Goal: Task Accomplishment & Management: Complete application form

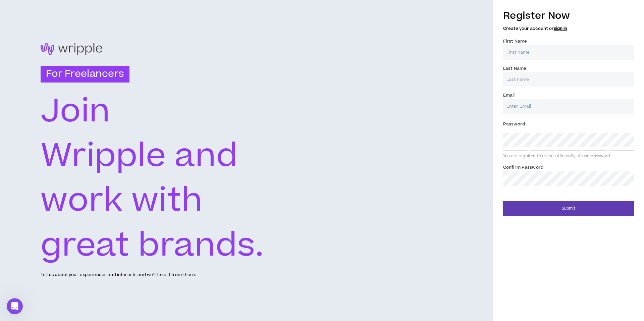
click at [562, 57] on input "First Name *" at bounding box center [568, 52] width 131 height 14
type input "[PERSON_NAME]"
type input "[EMAIL_ADDRESS][DOMAIN_NAME]"
type input "[PERSON_NAME]"
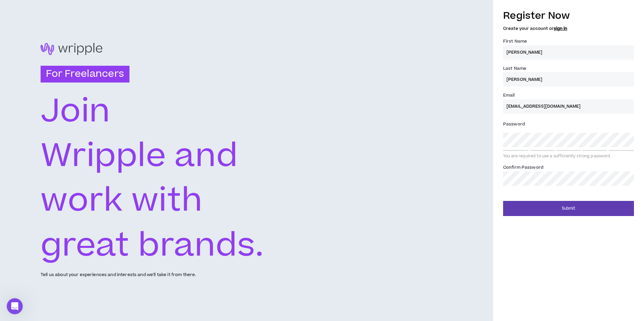
type input "[EMAIL_ADDRESS][DOMAIN_NAME]"
click at [428, 193] on div "For Freelancers [PERSON_NAME] and work with great brands. Tell us about your ex…" at bounding box center [246, 160] width 493 height 321
click at [469, 139] on div "For Freelancers [PERSON_NAME] and work with great brands. Tell us about your ex…" at bounding box center [322, 160] width 644 height 321
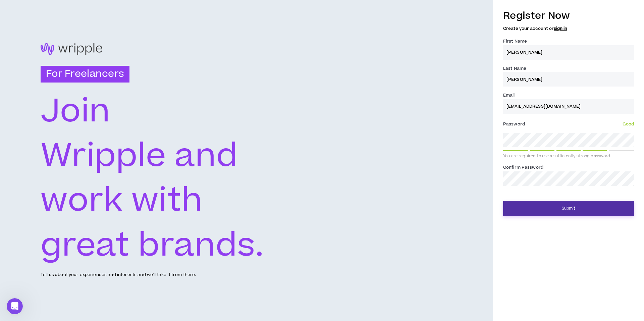
click at [564, 212] on button "Submit" at bounding box center [568, 208] width 131 height 15
click at [546, 213] on button "Submit" at bounding box center [568, 208] width 131 height 15
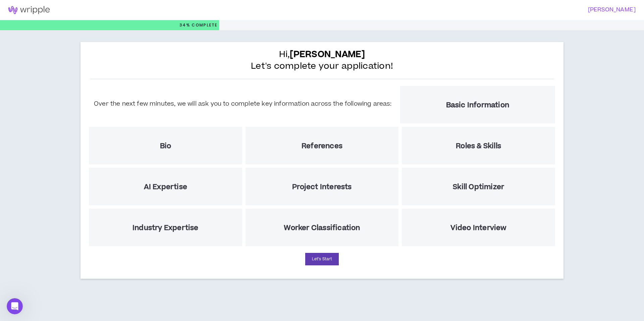
click at [595, 201] on div "Hi, [PERSON_NAME] Let's complete your application! Over the next few minutes, w…" at bounding box center [322, 162] width 644 height 264
click at [322, 263] on button "Let's Start" at bounding box center [322, 259] width 34 height 12
select select "US"
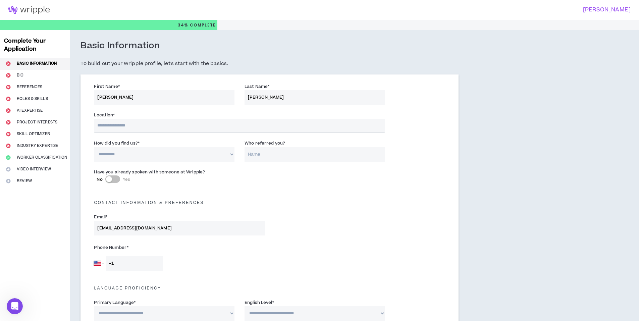
click at [152, 124] on input "text" at bounding box center [239, 126] width 291 height 14
type input "****"
click at [182, 158] on select "**********" at bounding box center [164, 155] width 141 height 14
select select "*"
click at [94, 148] on select "**********" at bounding box center [164, 155] width 141 height 14
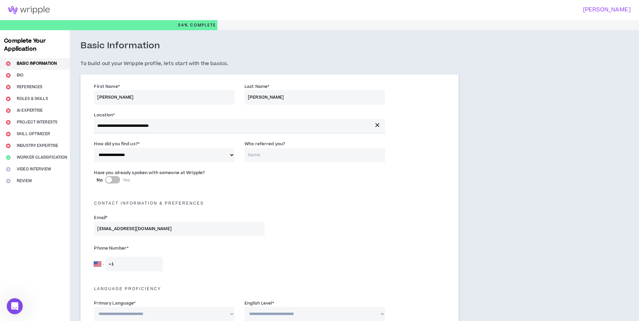
click at [278, 157] on input "Who referred you?" at bounding box center [314, 155] width 141 height 14
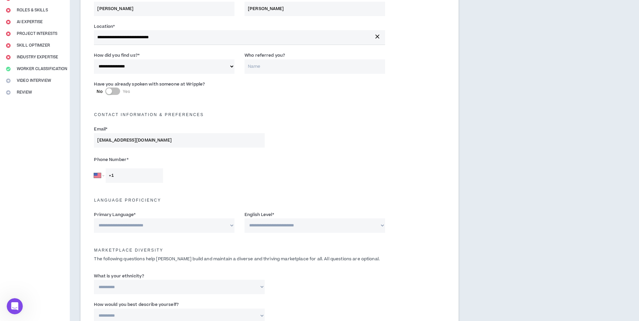
scroll to position [101, 0]
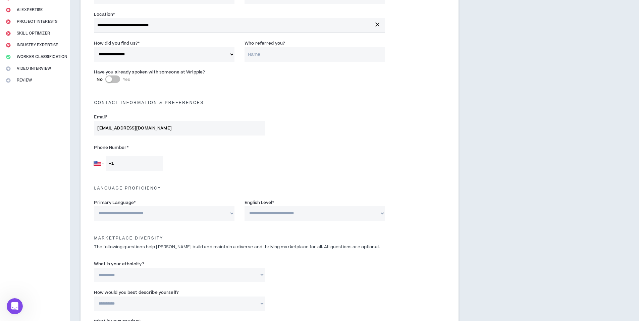
click at [143, 162] on input "+1" at bounding box center [134, 163] width 57 height 14
type input "[PHONE_NUMBER]"
click at [203, 176] on div "Language Proficiency" at bounding box center [269, 186] width 361 height 21
click at [190, 215] on select "**********" at bounding box center [164, 213] width 141 height 14
select select "*******"
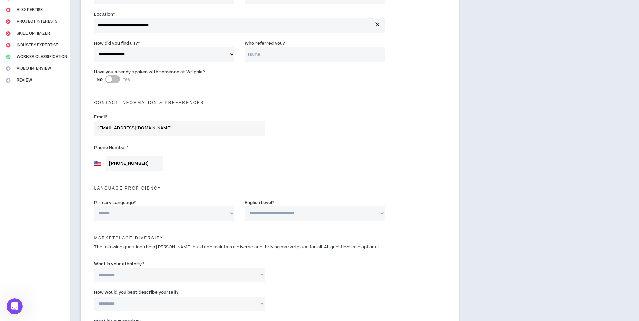
click at [94, 206] on select "**********" at bounding box center [164, 213] width 141 height 14
click at [279, 214] on select "**********" at bounding box center [314, 213] width 141 height 14
select select "*"
click at [244, 206] on select "**********" at bounding box center [314, 213] width 141 height 14
click at [347, 271] on div "**********" at bounding box center [269, 273] width 361 height 29
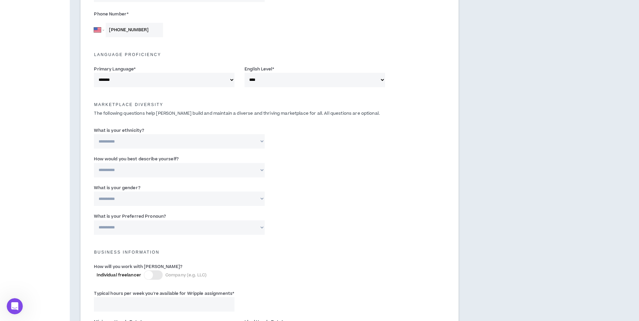
scroll to position [235, 0]
click at [145, 141] on select "**********" at bounding box center [179, 140] width 170 height 14
select select "**********"
click at [94, 133] on select "**********" at bounding box center [179, 140] width 170 height 14
click at [148, 167] on select "**********" at bounding box center [179, 169] width 170 height 14
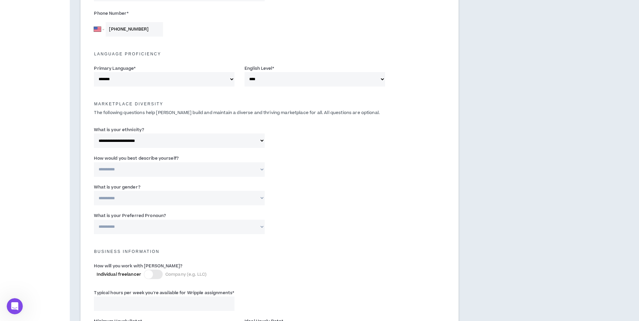
select select "*****"
click at [94, 162] on select "**********" at bounding box center [179, 169] width 170 height 14
click at [157, 198] on select "**********" at bounding box center [179, 198] width 170 height 14
select select "***"
click at [94, 191] on select "**********" at bounding box center [179, 198] width 170 height 14
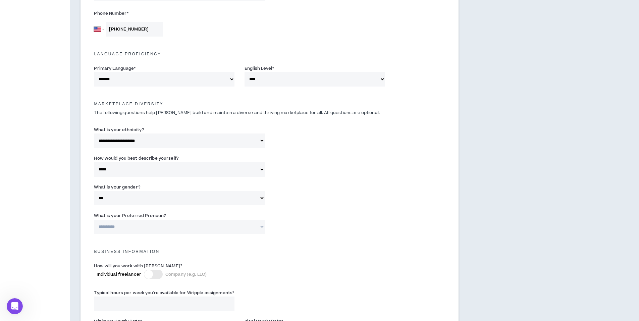
click at [150, 224] on select "**********" at bounding box center [179, 227] width 170 height 14
select select "**********"
click at [94, 220] on select "**********" at bounding box center [179, 227] width 170 height 14
click at [268, 277] on label "Individual freelancer Company (e.g. LLC)" at bounding box center [209, 274] width 225 height 9
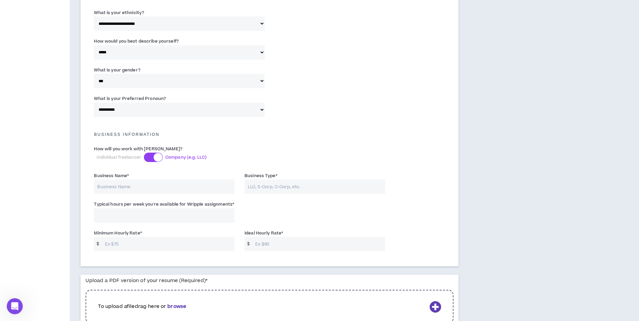
scroll to position [369, 0]
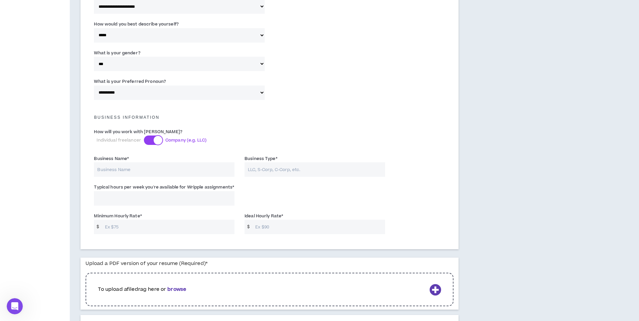
click at [154, 141] on div at bounding box center [158, 140] width 9 height 9
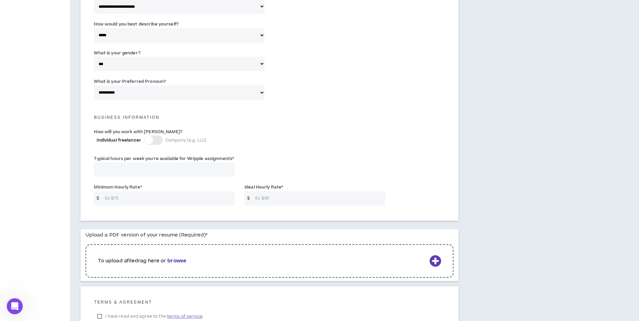
click at [153, 141] on div at bounding box center [153, 139] width 19 height 9
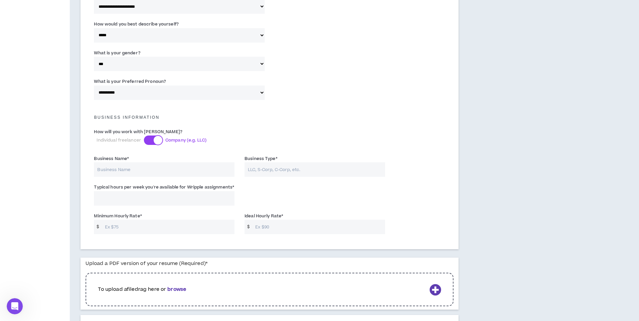
click at [154, 140] on div at bounding box center [158, 140] width 9 height 9
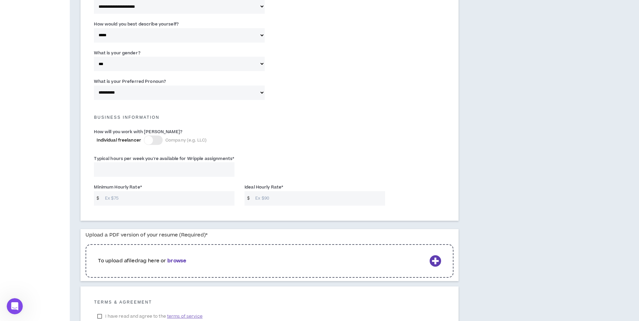
click at [319, 166] on div "Typical hours per week you're available for Wripple assignments *" at bounding box center [269, 167] width 361 height 29
click at [188, 201] on input "Minimum Hourly Rate *" at bounding box center [168, 198] width 133 height 14
click at [185, 171] on input "Typical hours per week you're available for Wripple assignments *" at bounding box center [164, 169] width 141 height 14
type input "20"
click at [325, 144] on div "How will you work with [PERSON_NAME]? Individual freelancer Company (e.g. LLC)" at bounding box center [209, 136] width 231 height 17
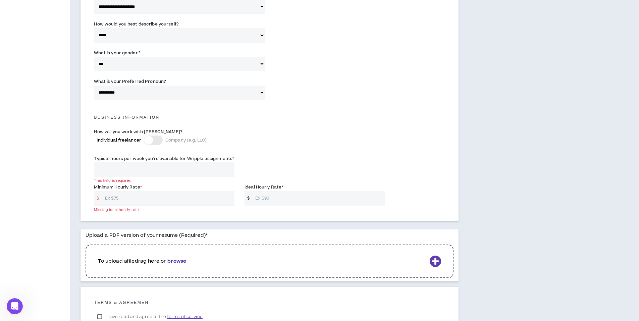
click at [185, 199] on input "Minimum Hourly Rate *" at bounding box center [168, 198] width 133 height 14
type input "60"
click at [285, 197] on input "Ideal Hourly Rate *" at bounding box center [318, 198] width 133 height 14
click at [340, 164] on div "Typical hours per week you're available for Wripple assignments * This field is…" at bounding box center [269, 167] width 361 height 29
click at [236, 269] on div "To upload a file drag here or browse" at bounding box center [270, 261] width 368 height 34
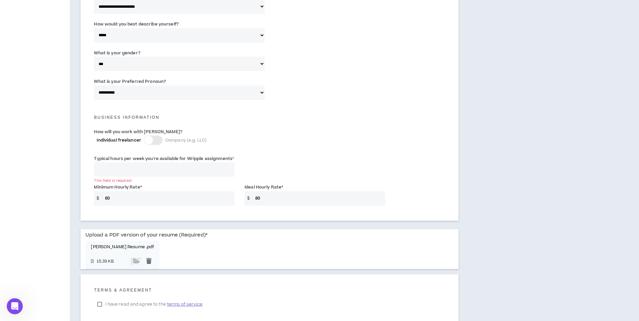
drag, startPoint x: 283, startPoint y: 198, endPoint x: 248, endPoint y: 196, distance: 35.3
click at [248, 196] on div "$ 80" at bounding box center [314, 198] width 141 height 14
type input "95"
click at [297, 143] on label "Individual freelancer Company (e.g. LLC)" at bounding box center [209, 139] width 225 height 9
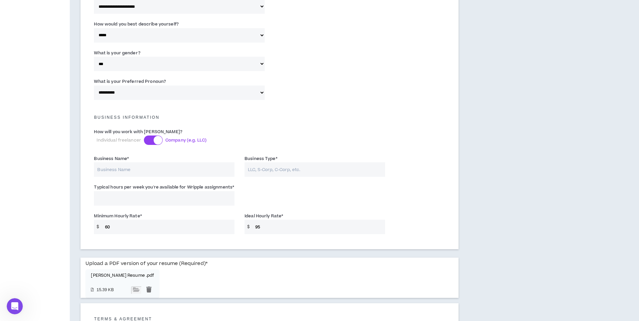
click at [179, 138] on span "Company (e.g. LLC)" at bounding box center [185, 140] width 41 height 6
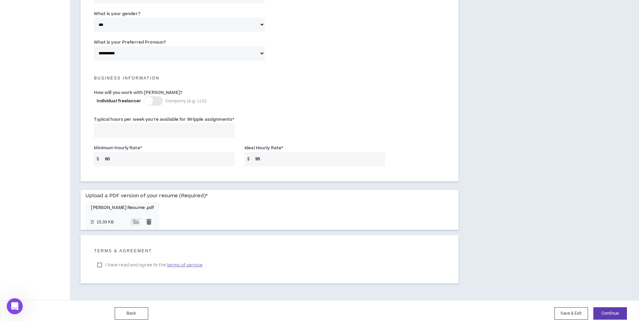
scroll to position [414, 0]
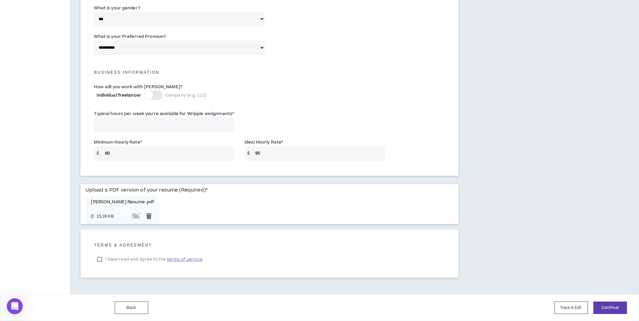
click at [99, 260] on label "I have read and agree to the terms of service" at bounding box center [150, 259] width 112 height 10
click at [604, 308] on button "Continue" at bounding box center [610, 308] width 34 height 12
click at [161, 129] on input "Typical hours per week you're available for Wripple assignments *" at bounding box center [164, 124] width 141 height 14
click at [159, 128] on input "Typical hours per week you're available for Wripple assignments *" at bounding box center [164, 124] width 141 height 14
type input "40"
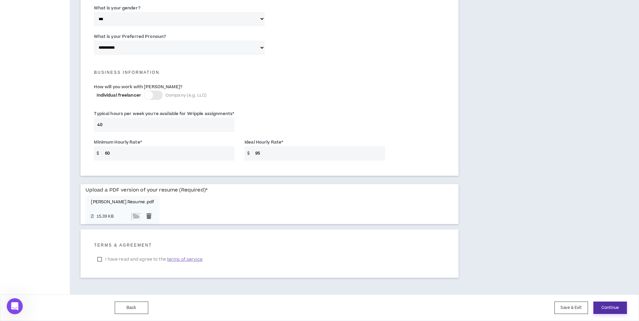
click at [606, 308] on button "Continue" at bounding box center [610, 308] width 34 height 12
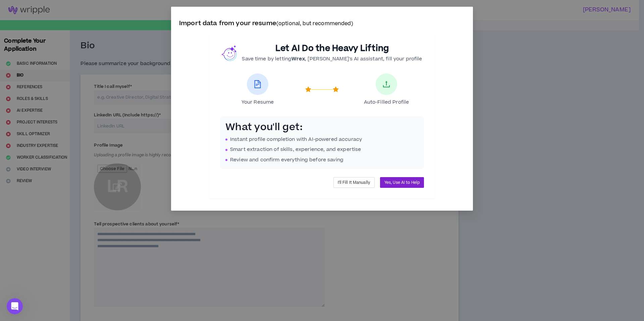
click at [395, 182] on span "Yes, Use AI to Help" at bounding box center [401, 182] width 35 height 6
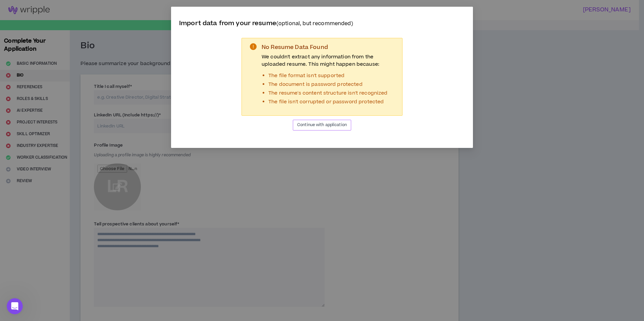
click at [333, 129] on button "Continue with application" at bounding box center [322, 125] width 58 height 11
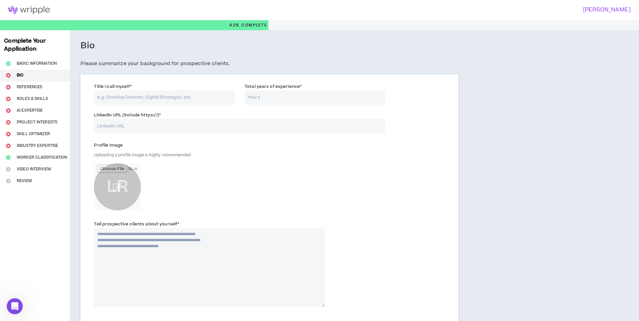
click at [131, 98] on input "Title I call myself *" at bounding box center [164, 97] width 141 height 14
type input "P"
type input "Senior Product Marketer"
click at [309, 98] on input "Total years of experience *" at bounding box center [314, 97] width 141 height 14
click at [177, 128] on input "LinkedIn URL (Include https://) *" at bounding box center [239, 126] width 291 height 14
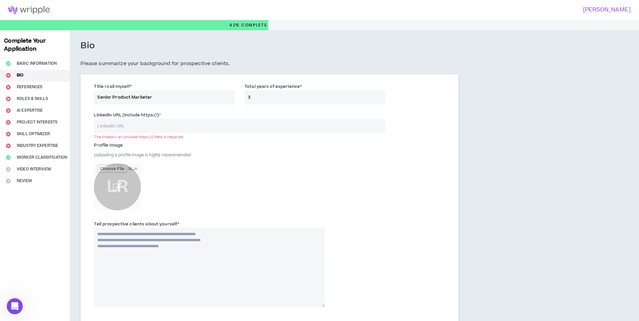
drag, startPoint x: 264, startPoint y: 100, endPoint x: 231, endPoint y: 93, distance: 33.5
click at [231, 93] on div "Title I call myself * Senior Product Marketer Total years of experience * 3" at bounding box center [269, 95] width 361 height 29
type input "10"
click at [219, 129] on input "LinkedIn URL (Include https://) *" at bounding box center [239, 126] width 291 height 14
paste input "[URL][DOMAIN_NAME]"
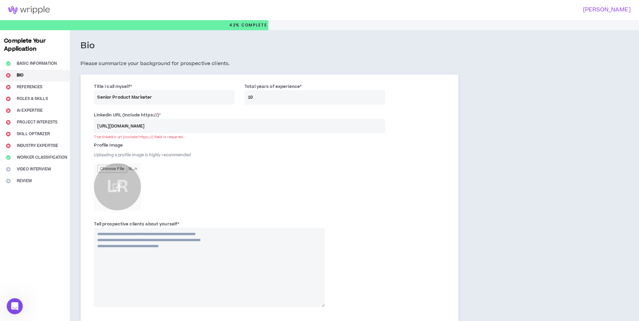
type input "[URL][DOMAIN_NAME]"
click at [229, 161] on div "Profile Image Uploading a profile image is highly recommended LR" at bounding box center [209, 177] width 231 height 74
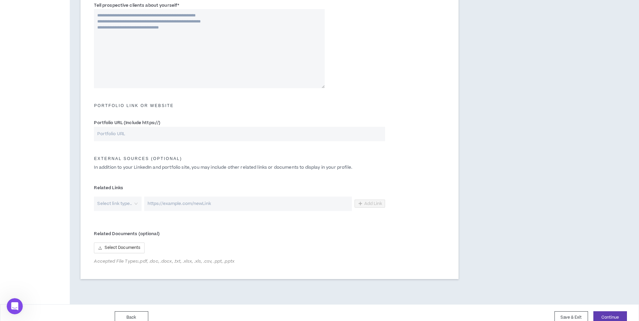
scroll to position [228, 0]
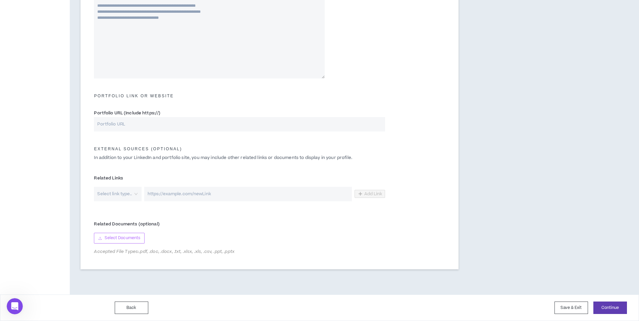
click at [128, 241] on button "Select Documents" at bounding box center [119, 238] width 51 height 11
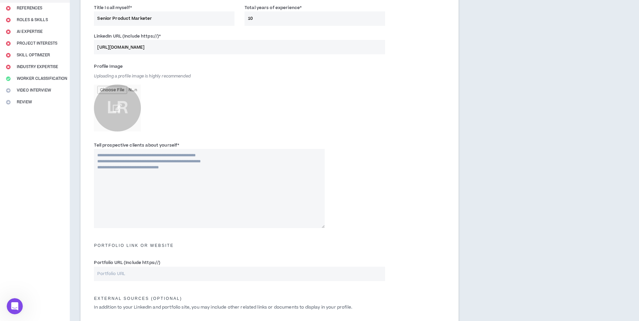
scroll to position [0, 0]
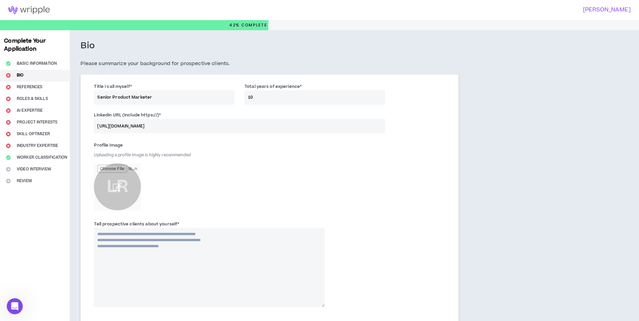
click at [197, 247] on textarea "Tell prospective clients about yourself *" at bounding box center [209, 267] width 231 height 79
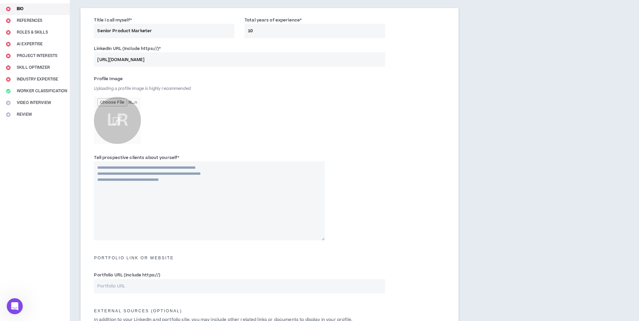
scroll to position [67, 0]
drag, startPoint x: 184, startPoint y: 179, endPoint x: 153, endPoint y: 178, distance: 31.2
click at [153, 178] on textarea "Tell prospective clients about yourself *" at bounding box center [209, 200] width 231 height 79
drag, startPoint x: 179, startPoint y: 179, endPoint x: 100, endPoint y: 168, distance: 79.2
click at [104, 170] on textarea "Tell prospective clients about yourself *" at bounding box center [209, 200] width 231 height 79
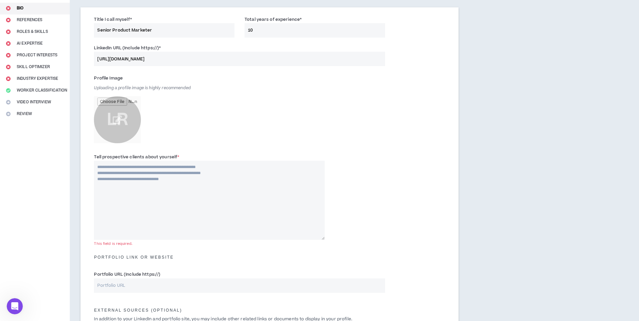
drag, startPoint x: 98, startPoint y: 166, endPoint x: 214, endPoint y: 185, distance: 117.3
click at [214, 185] on textarea "Tell prospective clients about yourself *" at bounding box center [209, 200] width 231 height 79
click at [208, 192] on textarea "Tell prospective clients about yourself *" at bounding box center [209, 200] width 231 height 79
paste textarea "**********"
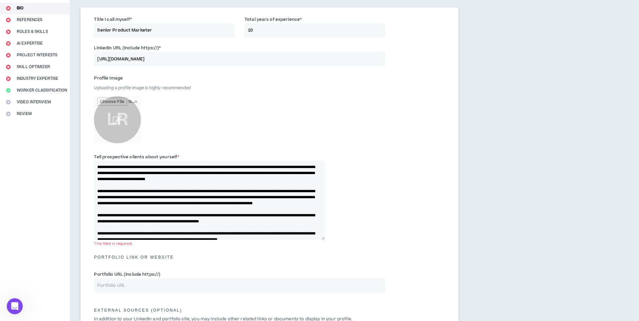
scroll to position [15, 0]
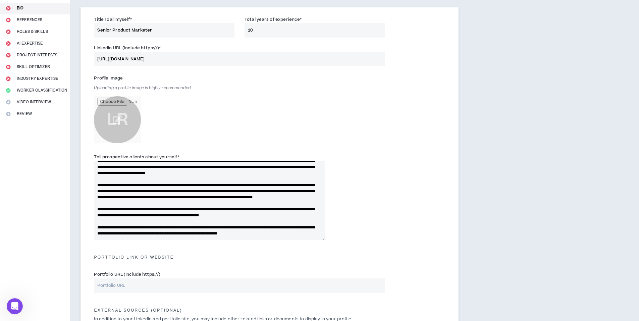
drag, startPoint x: 241, startPoint y: 224, endPoint x: 197, endPoint y: 223, distance: 43.9
click at [197, 223] on textarea "Tell prospective clients about yourself *" at bounding box center [209, 200] width 231 height 79
type textarea "**********"
click at [326, 257] on h5 "Portfolio Link or Website" at bounding box center [269, 257] width 361 height 5
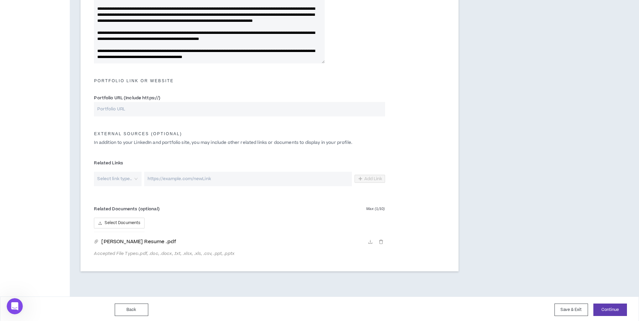
scroll to position [246, 0]
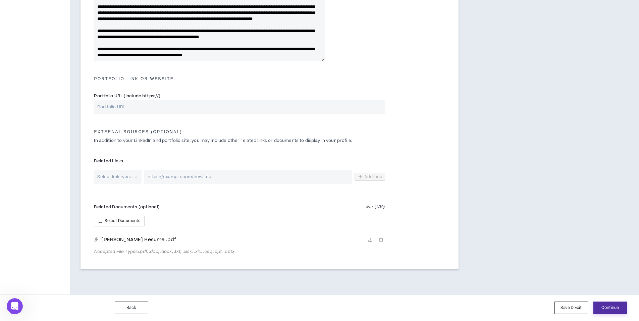
click at [605, 307] on button "Continue" at bounding box center [610, 308] width 34 height 12
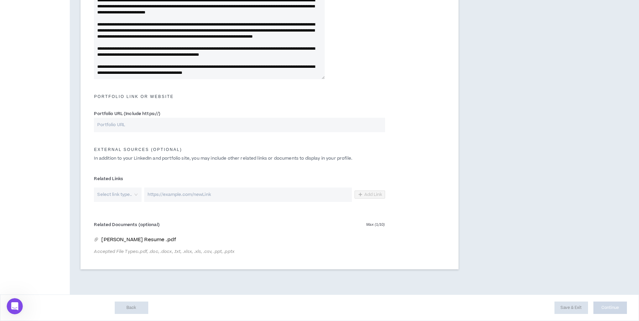
scroll to position [228, 0]
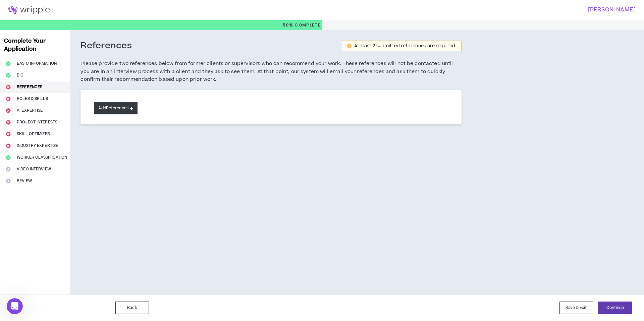
click at [125, 109] on button "Add References" at bounding box center [116, 108] width 44 height 12
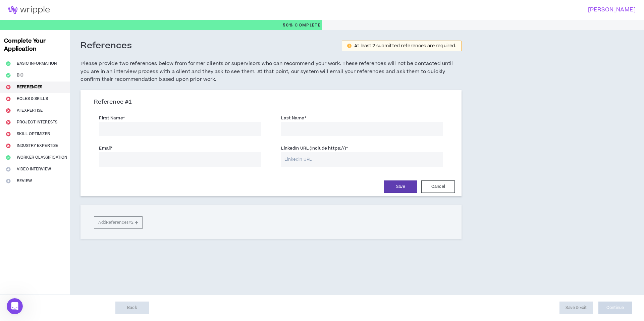
click at [175, 133] on input "First Name *" at bounding box center [180, 129] width 162 height 14
click at [307, 126] on input "Last Name *" at bounding box center [362, 129] width 162 height 14
click at [119, 132] on input "[PERSON_NAME]" at bounding box center [180, 129] width 162 height 14
type input "helena"
click at [289, 129] on input "Last Name *" at bounding box center [362, 129] width 162 height 14
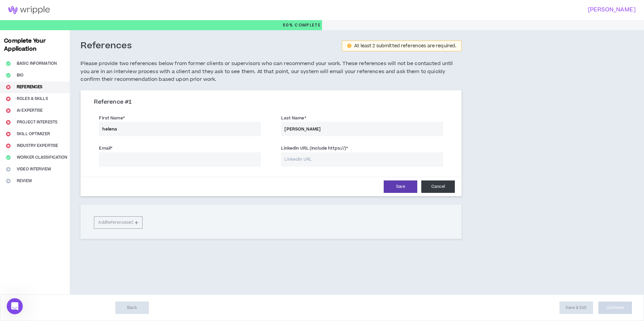
type input "[PERSON_NAME]"
click at [438, 187] on button "Cancel" at bounding box center [438, 186] width 34 height 12
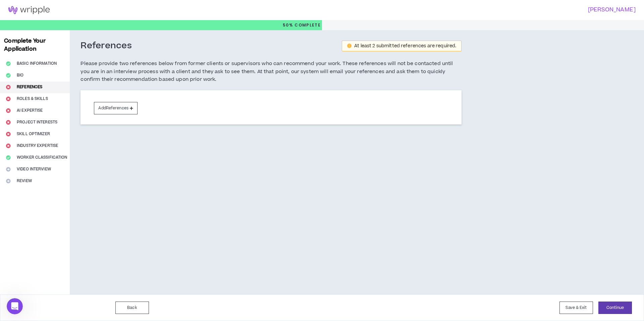
click at [26, 97] on div "Complete Your Application Basic Information Bio References Roles & Skills AI Ex…" at bounding box center [35, 162] width 70 height 264
click at [571, 305] on button "Save & Exit" at bounding box center [576, 308] width 34 height 12
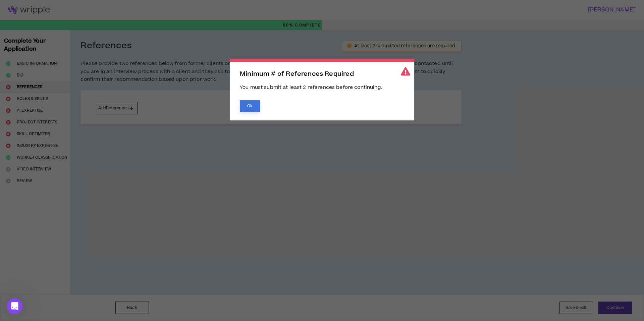
click at [250, 105] on button "Ok" at bounding box center [250, 106] width 20 height 12
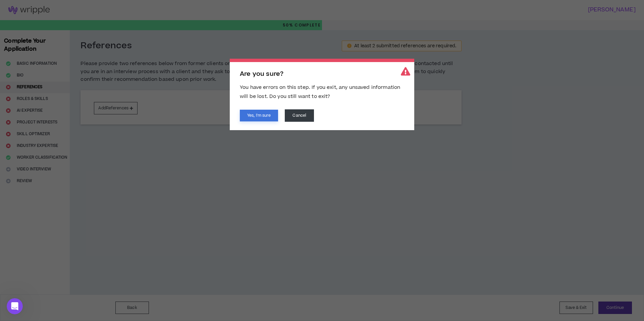
click at [265, 112] on button "Yes, I'm sure" at bounding box center [259, 116] width 38 height 12
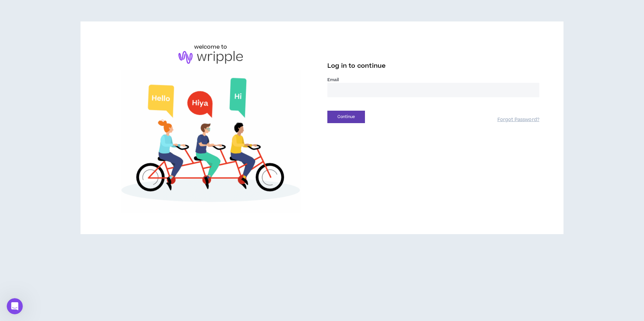
click at [359, 88] on input "email" at bounding box center [433, 90] width 212 height 14
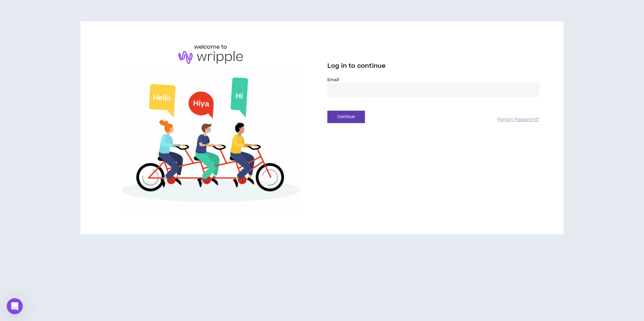
type input "**********"
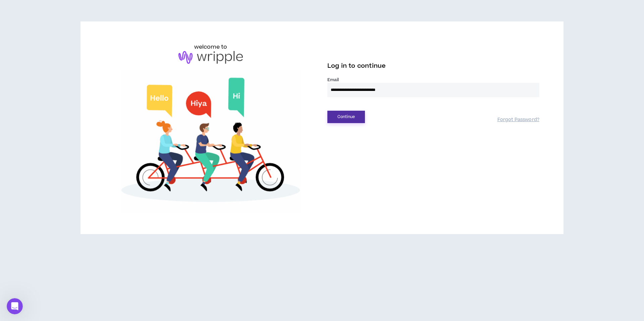
click at [356, 117] on button "Continue" at bounding box center [346, 117] width 38 height 12
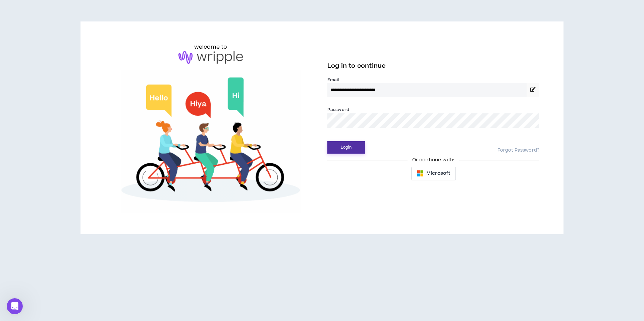
click at [347, 148] on button "Login" at bounding box center [346, 147] width 38 height 12
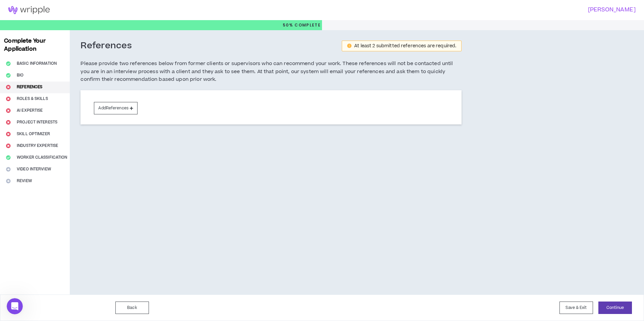
click at [48, 147] on div "Complete Your Application Basic Information Bio References Roles & Skills AI Ex…" at bounding box center [35, 162] width 70 height 264
click at [134, 106] on button "Add References" at bounding box center [116, 108] width 44 height 12
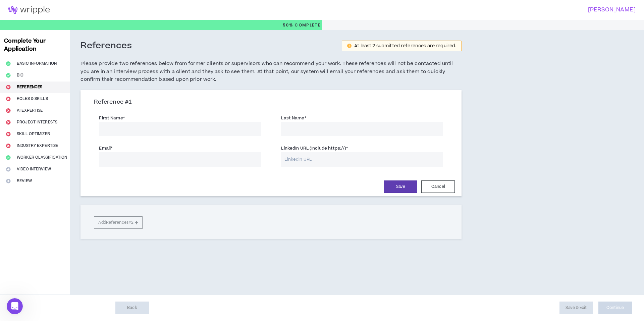
click at [167, 132] on input "First Name *" at bounding box center [180, 129] width 162 height 14
type input "[PERSON_NAME]"
click at [307, 131] on input "Last Name *" at bounding box center [362, 129] width 162 height 14
type input "[PERSON_NAME]"
click at [325, 161] on input "LinkedIn URL (Include https://) *" at bounding box center [362, 159] width 162 height 14
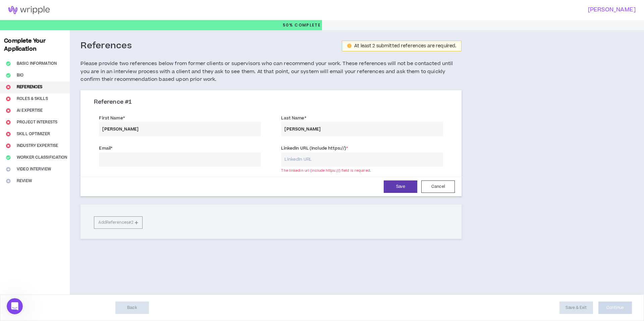
paste input "[URL][DOMAIN_NAME][PERSON_NAME]"
type input "[URL][DOMAIN_NAME][PERSON_NAME]"
click at [216, 158] on input "Email *" at bounding box center [180, 159] width 162 height 14
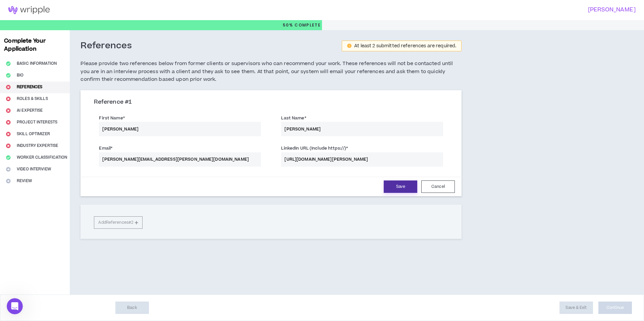
type input "[PERSON_NAME][EMAIL_ADDRESS][PERSON_NAME][DOMAIN_NAME]"
click at [409, 188] on button "Save" at bounding box center [401, 186] width 34 height 12
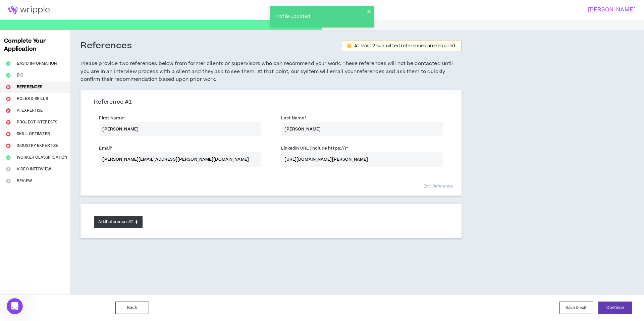
click at [126, 222] on button "Add References #2" at bounding box center [118, 222] width 49 height 12
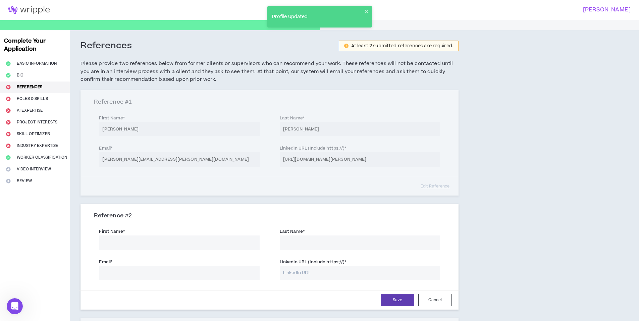
click at [177, 241] on input "First Name *" at bounding box center [179, 242] width 160 height 14
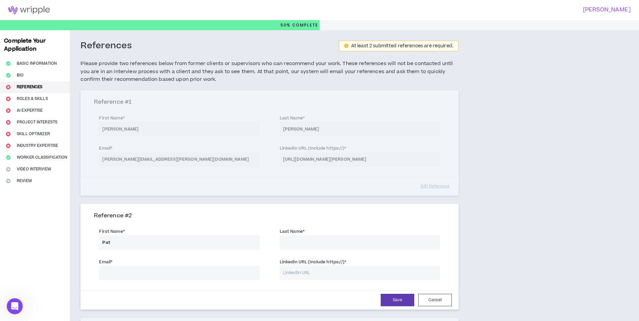
type input "Pat"
click at [310, 233] on div "Last Name *" at bounding box center [360, 239] width 160 height 22
click at [313, 241] on input "Last Name *" at bounding box center [360, 242] width 160 height 14
click at [312, 244] on input "Last Name *" at bounding box center [360, 242] width 160 height 14
type input "Wall"
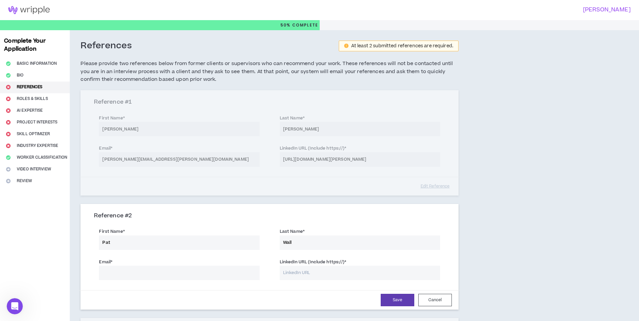
click at [310, 269] on input "LinkedIn URL (Include https://) *" at bounding box center [360, 273] width 160 height 14
click at [298, 269] on input "LinkedIn URL (Include https://) *" at bounding box center [360, 273] width 160 height 14
paste input "[URL][DOMAIN_NAME]"
type input "[URL][DOMAIN_NAME]"
drag, startPoint x: 173, startPoint y: 273, endPoint x: 220, endPoint y: 276, distance: 47.1
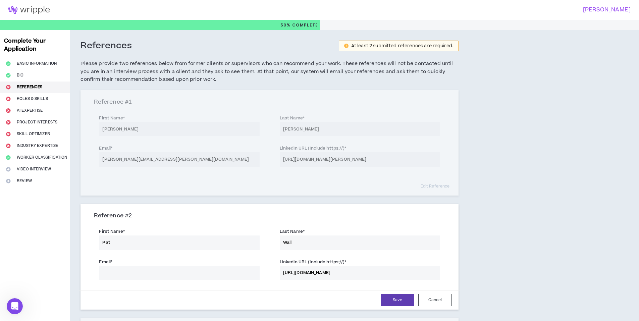
click at [174, 272] on input "Email *" at bounding box center [179, 273] width 160 height 14
paste input "[EMAIL_ADDRESS][DOMAIN_NAME]"
type input "[EMAIL_ADDRESS][DOMAIN_NAME]"
click at [403, 304] on button "Save" at bounding box center [398, 300] width 34 height 12
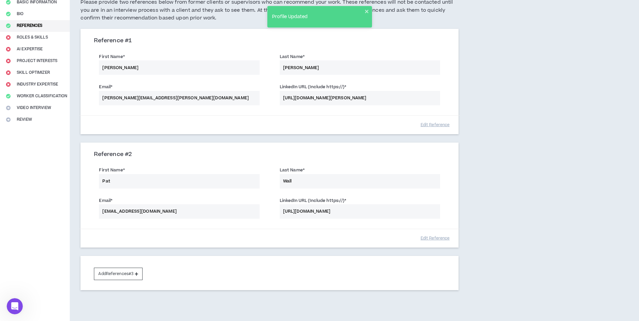
scroll to position [90, 0]
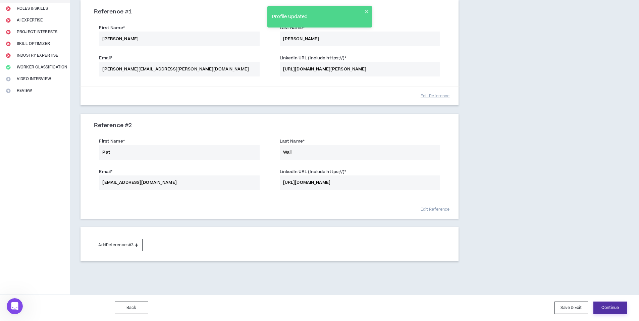
click at [623, 311] on button "Continue" at bounding box center [610, 308] width 34 height 12
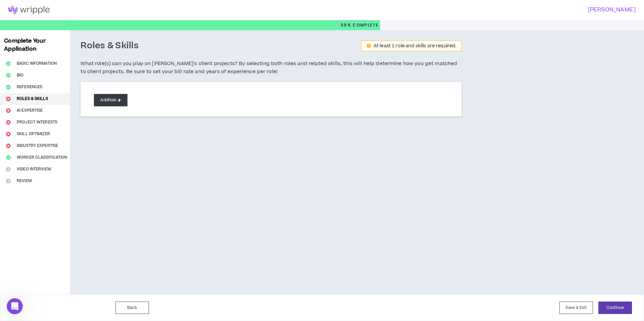
click at [119, 105] on button "Add Role" at bounding box center [111, 100] width 34 height 12
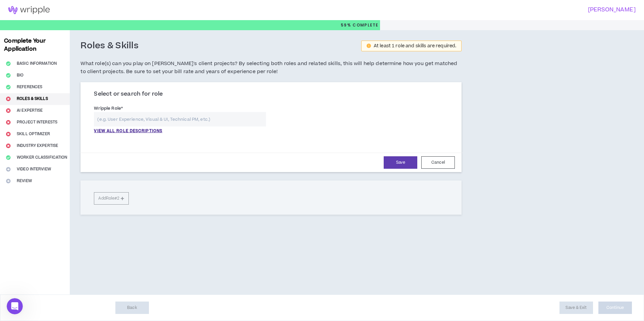
click at [183, 119] on input "text" at bounding box center [180, 119] width 172 height 14
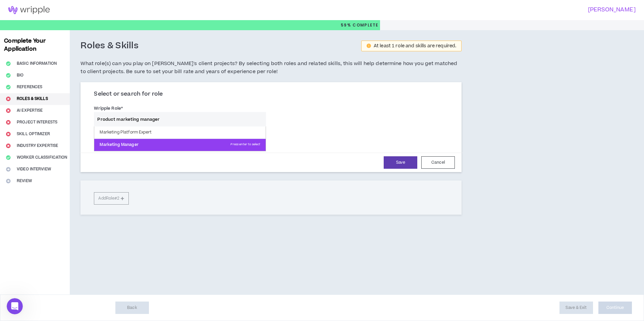
click at [148, 144] on p "Marketing Manager Press enter to select" at bounding box center [179, 145] width 171 height 12
type input "Marketing Manager"
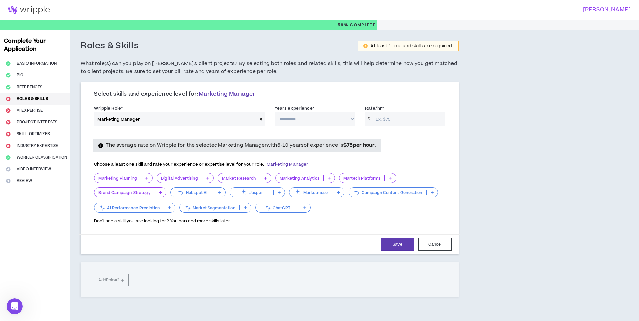
click at [265, 178] on icon at bounding box center [265, 177] width 3 height 3
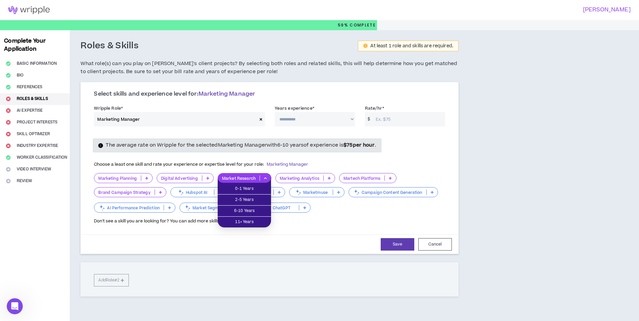
click at [352, 215] on div "Don't see a skill you are looking for? You can add more skills later." at bounding box center [269, 219] width 351 height 11
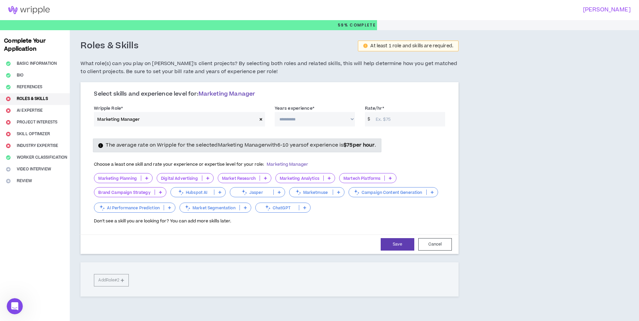
click at [352, 119] on select "**********" at bounding box center [315, 119] width 80 height 14
select select "**"
click at [275, 112] on select "**********" at bounding box center [315, 119] width 80 height 14
click at [407, 120] on input "Rate/hr *" at bounding box center [408, 119] width 73 height 14
type input "60"
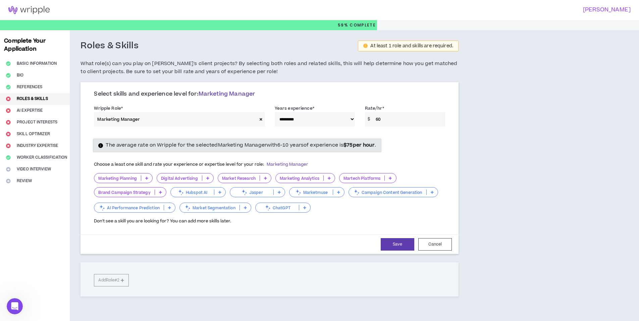
click at [311, 233] on form "**********" at bounding box center [269, 178] width 361 height 151
click at [159, 193] on icon at bounding box center [160, 191] width 3 height 3
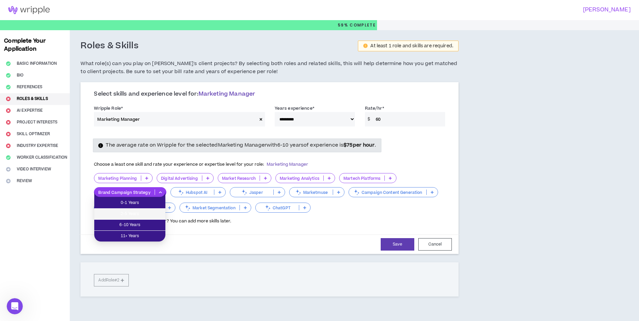
click at [156, 216] on span "2-5 Years" at bounding box center [129, 213] width 63 height 7
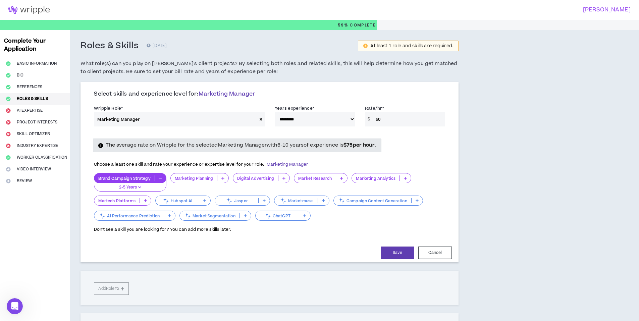
click at [220, 180] on p at bounding box center [222, 177] width 11 height 5
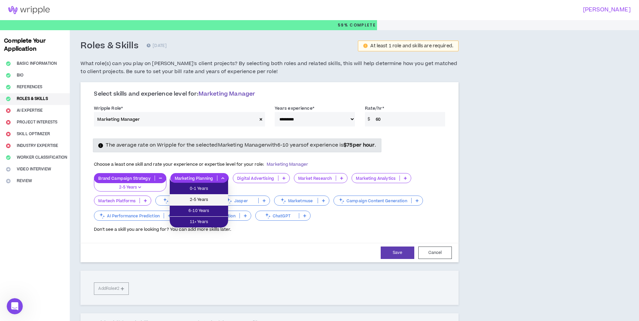
click at [218, 201] on span "2-5 Years" at bounding box center [199, 199] width 50 height 7
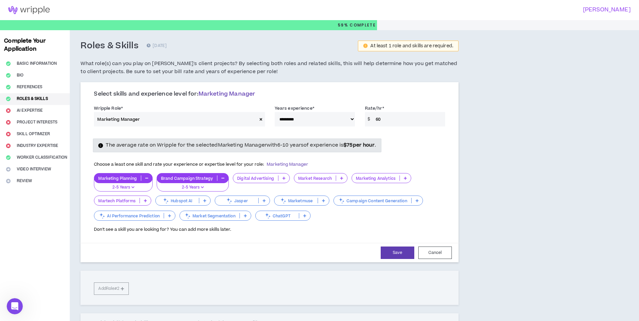
click at [303, 215] on p at bounding box center [304, 215] width 11 height 5
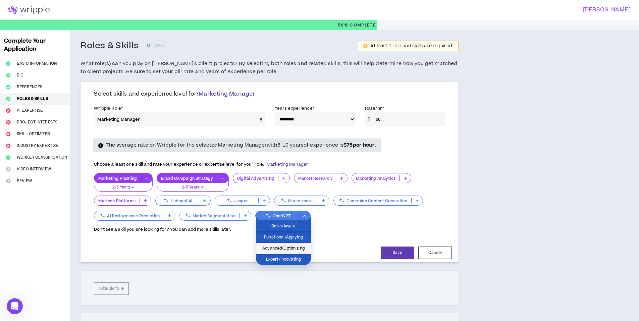
click at [305, 251] on span "Advanced/Optimizing" at bounding box center [283, 248] width 47 height 7
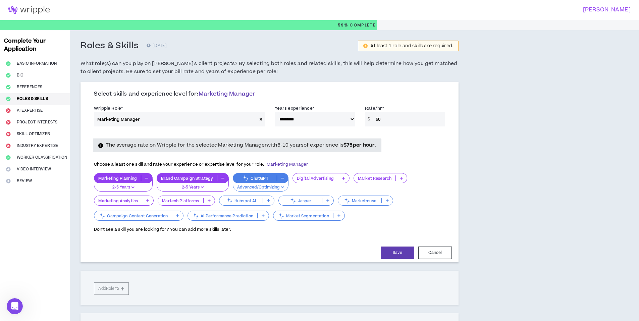
click at [269, 202] on icon at bounding box center [268, 200] width 3 height 3
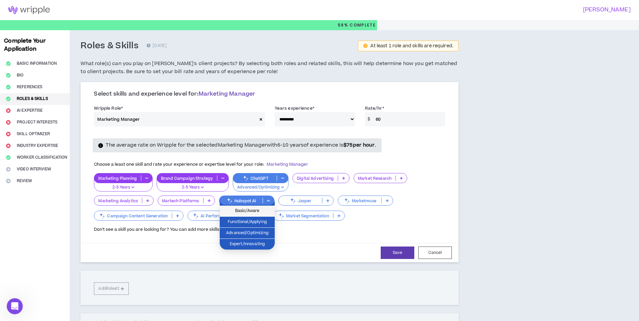
click at [266, 212] on span "Basic/Aware" at bounding box center [247, 210] width 47 height 7
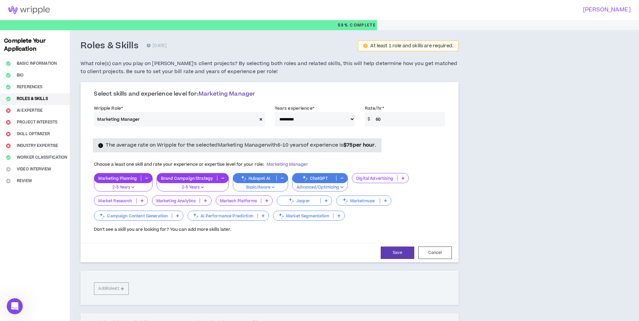
click at [341, 214] on p at bounding box center [338, 215] width 11 height 5
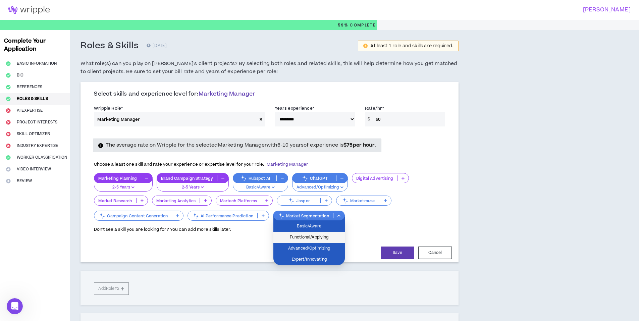
click at [334, 238] on span "Functional/Applying" at bounding box center [308, 237] width 63 height 7
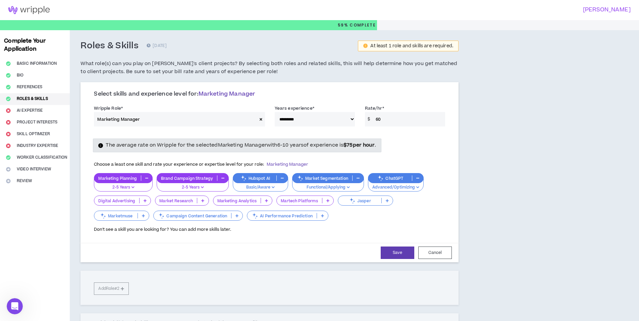
click at [235, 213] on p at bounding box center [236, 215] width 11 height 5
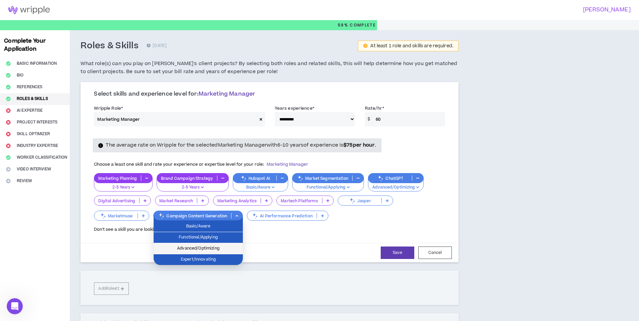
click at [232, 250] on span "Advanced/Optimizing" at bounding box center [198, 248] width 81 height 7
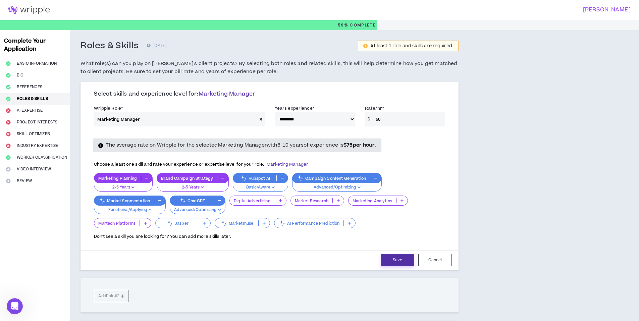
click at [389, 260] on button "Save" at bounding box center [398, 260] width 34 height 12
select select "**"
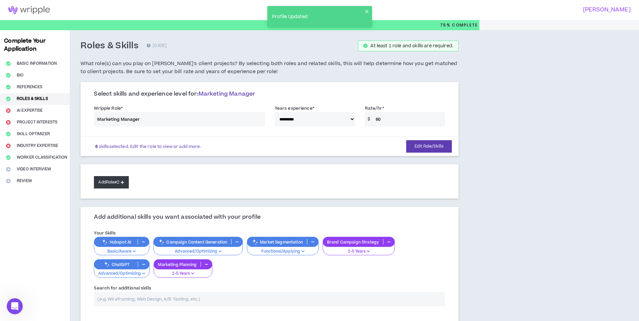
click at [124, 184] on icon at bounding box center [122, 182] width 3 height 4
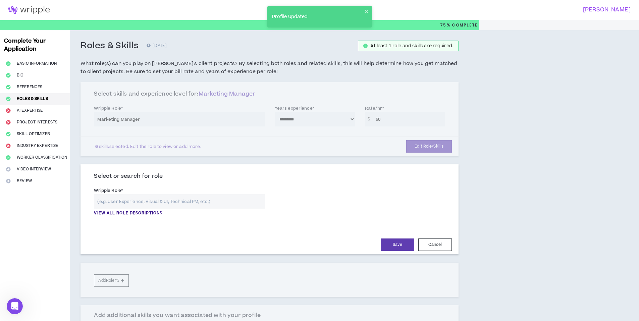
click at [166, 204] on input "text" at bounding box center [179, 201] width 170 height 14
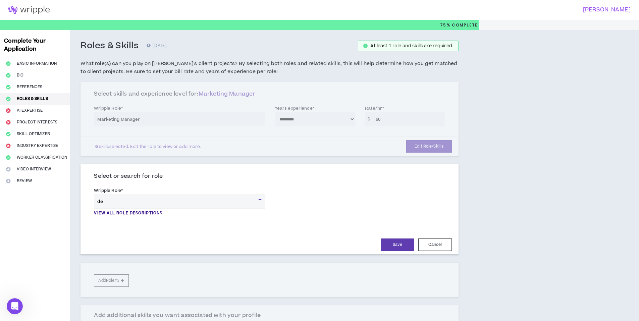
type input "d"
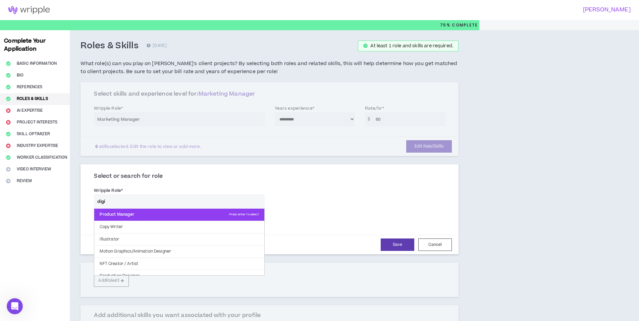
click at [134, 215] on p "Product Manager Press enter to select" at bounding box center [179, 215] width 170 height 12
type input "Product Manager"
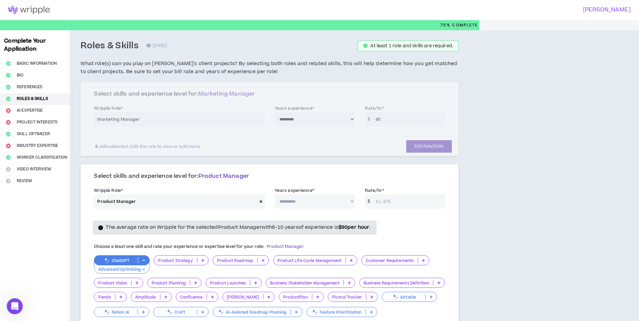
click at [350, 200] on select "**********" at bounding box center [315, 201] width 80 height 14
select select "**"
click at [275, 194] on select "**********" at bounding box center [315, 201] width 80 height 14
click at [386, 201] on input "Rate/hr *" at bounding box center [408, 201] width 73 height 14
type input "70"
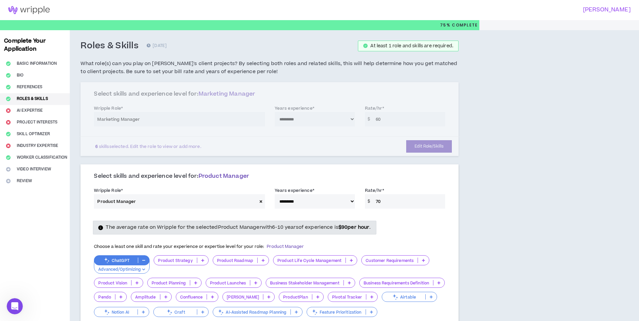
click at [420, 227] on div "The average rate on Wripple for the selected Product Manager with 6-10 years of…" at bounding box center [269, 227] width 361 height 13
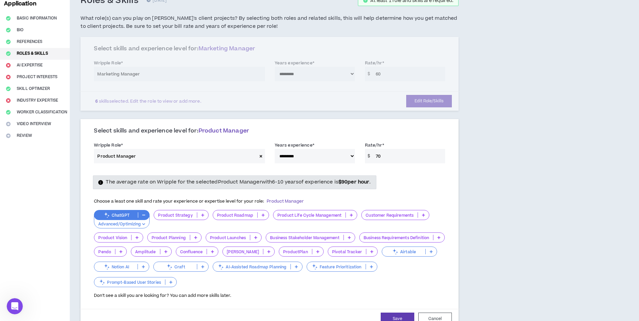
scroll to position [101, 0]
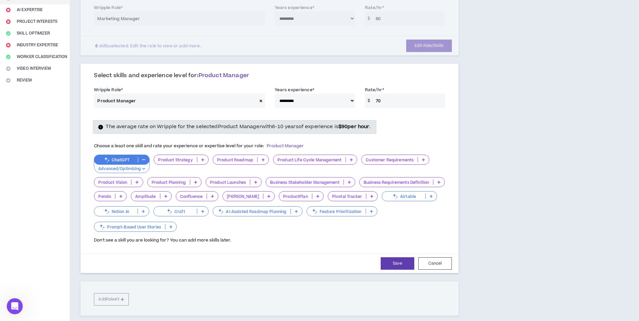
click at [201, 158] on icon at bounding box center [202, 159] width 3 height 3
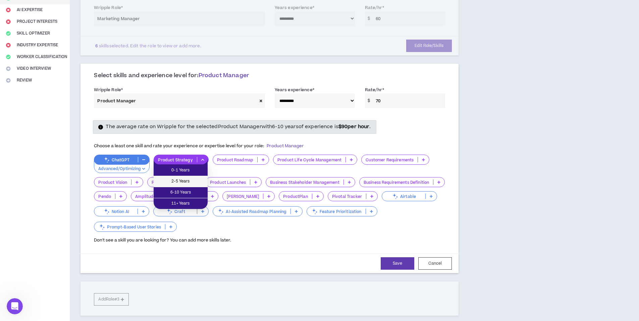
click at [198, 179] on span "2-5 Years" at bounding box center [181, 181] width 46 height 7
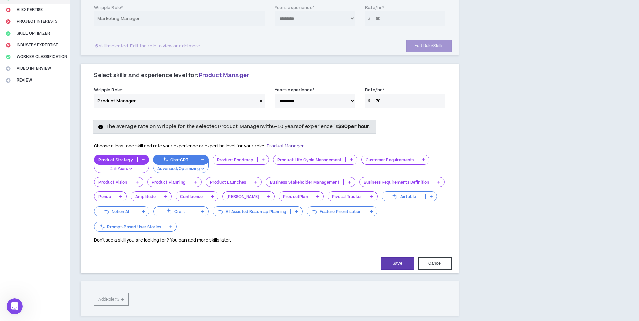
click at [260, 163] on div "Product Roadmap" at bounding box center [241, 160] width 56 height 10
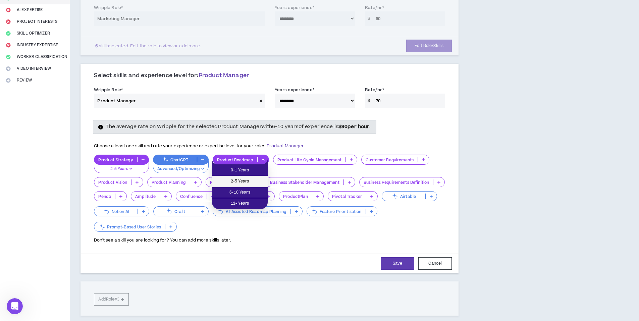
click at [255, 183] on span "2-5 Years" at bounding box center [240, 181] width 48 height 7
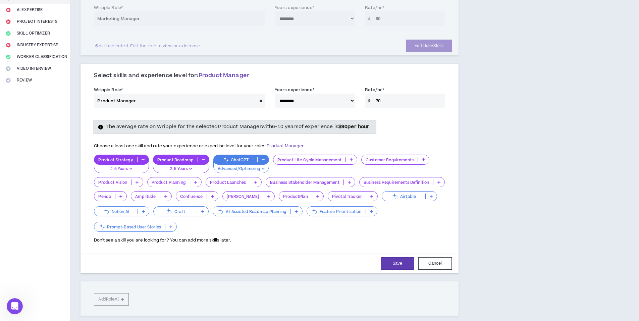
click at [420, 161] on p at bounding box center [423, 159] width 11 height 5
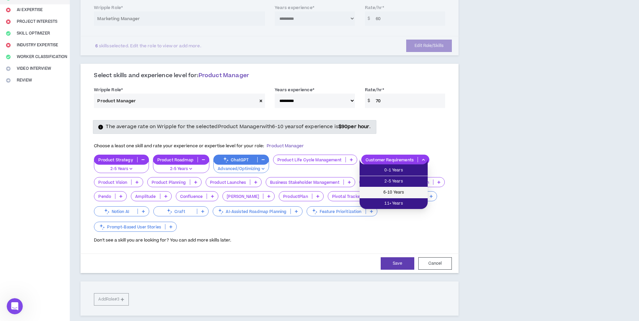
click at [412, 189] on span "6-10 Years" at bounding box center [394, 192] width 60 height 7
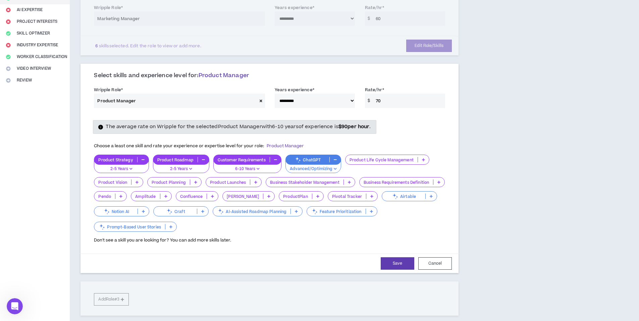
click at [197, 184] on p at bounding box center [195, 181] width 11 height 5
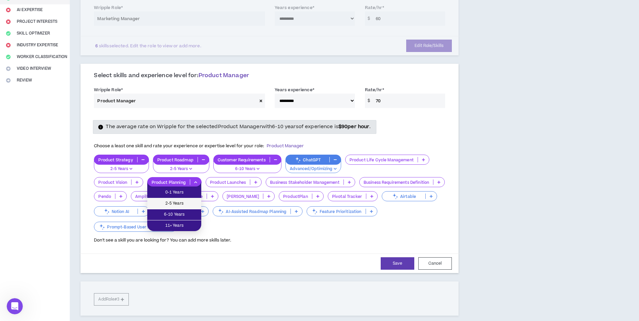
click at [195, 202] on span "2-5 Years" at bounding box center [174, 203] width 46 height 7
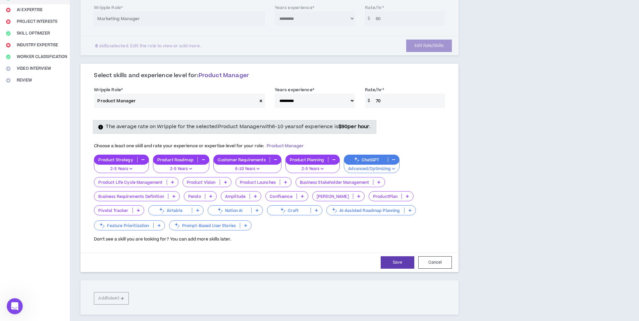
click at [282, 184] on p at bounding box center [285, 181] width 11 height 5
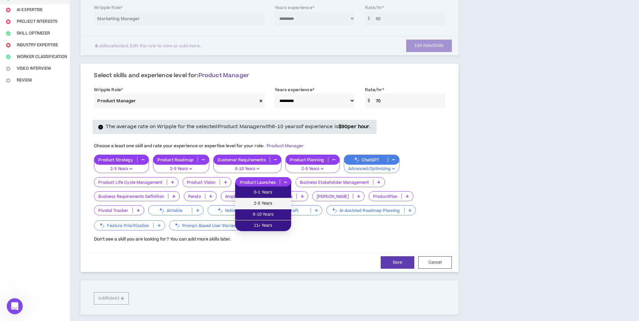
click at [268, 204] on span "2-5 Years" at bounding box center [263, 203] width 48 height 7
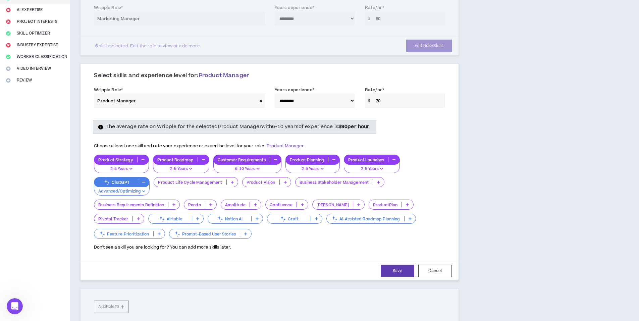
click at [303, 205] on icon at bounding box center [302, 204] width 3 height 3
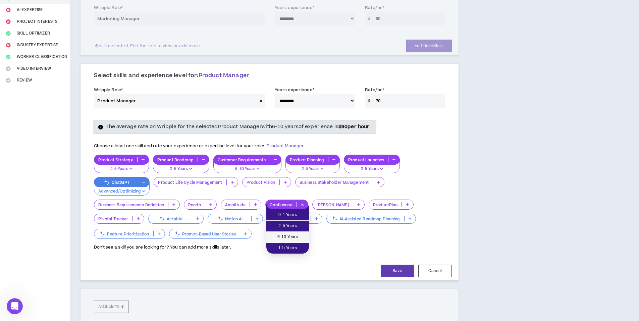
click at [299, 236] on span "6-10 Years" at bounding box center [287, 236] width 35 height 7
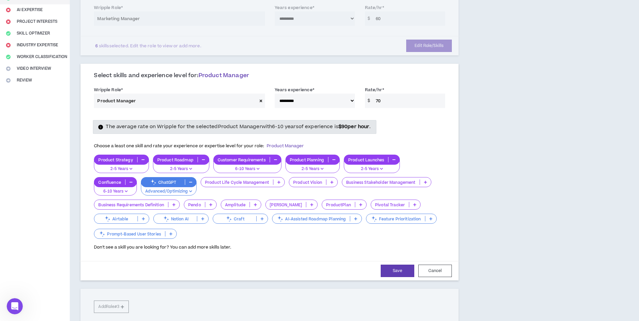
click at [310, 205] on icon at bounding box center [311, 204] width 3 height 3
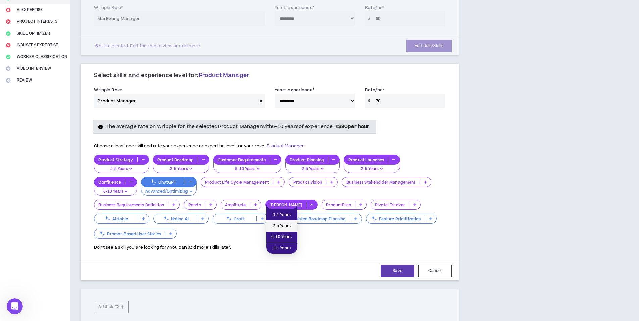
click at [291, 225] on span "2-5 Years" at bounding box center [281, 225] width 23 height 7
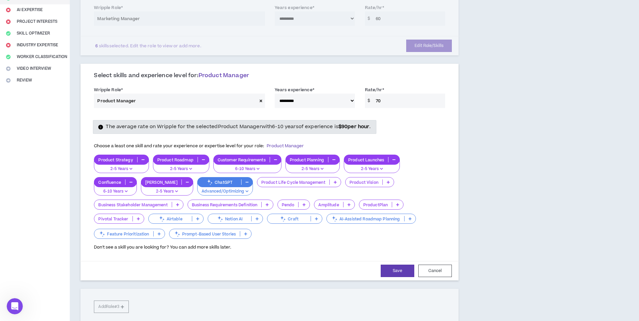
click at [258, 218] on icon at bounding box center [257, 218] width 3 height 3
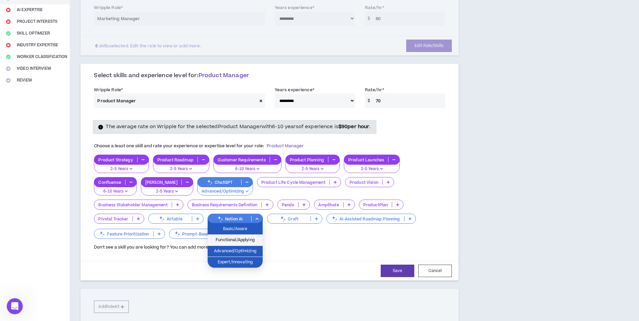
click at [253, 241] on span "Functional/Applying" at bounding box center [235, 239] width 47 height 7
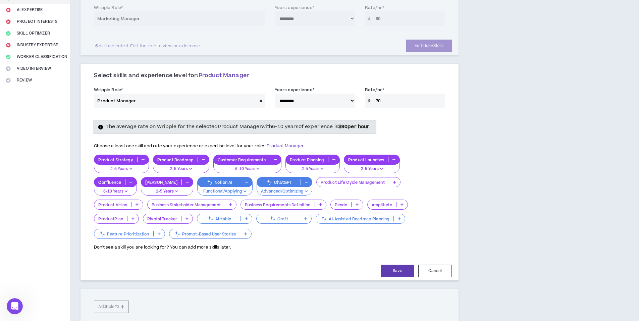
click at [351, 207] on p at bounding box center [356, 204] width 11 height 5
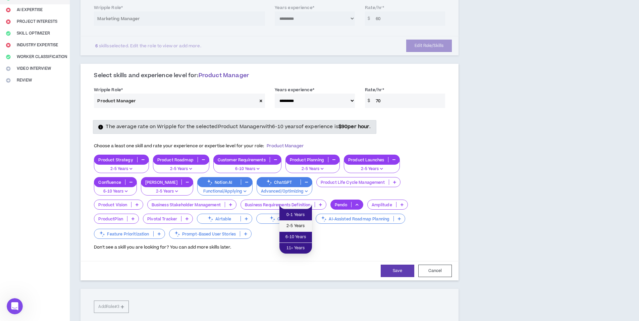
click at [303, 222] on li "2-5 Years" at bounding box center [295, 226] width 33 height 11
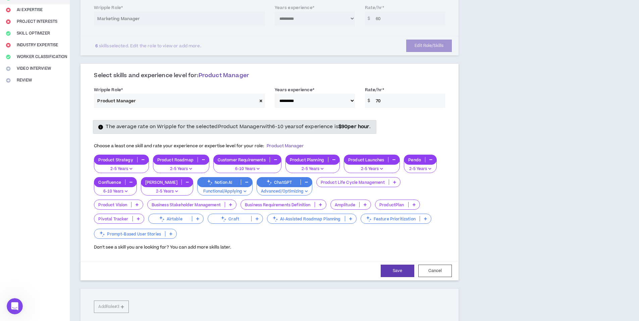
click at [139, 203] on icon at bounding box center [136, 204] width 3 height 3
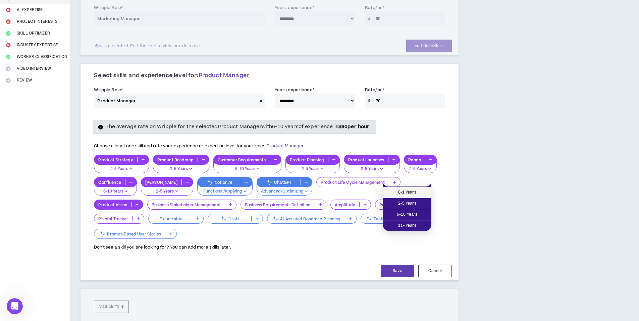
click at [418, 195] on span "0-1 Years" at bounding box center [407, 192] width 41 height 7
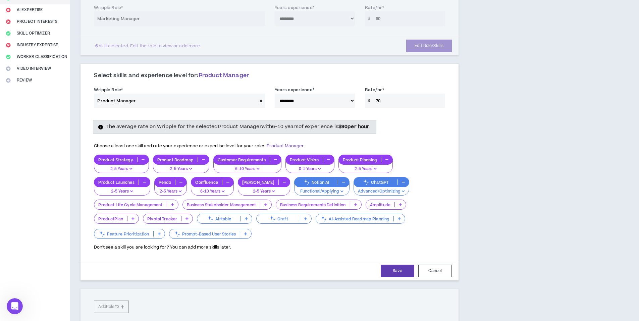
click at [174, 205] on p at bounding box center [172, 204] width 11 height 5
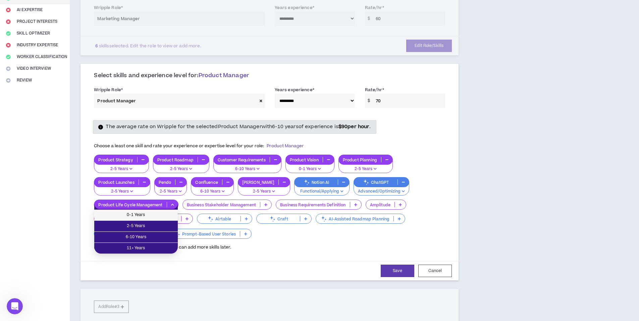
click at [165, 217] on span "0-1 Years" at bounding box center [135, 214] width 75 height 7
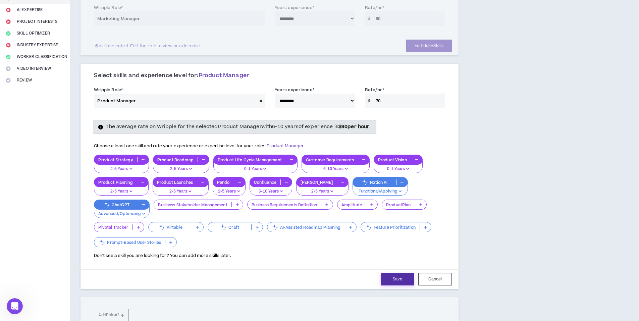
click at [398, 278] on button "Save" at bounding box center [398, 279] width 34 height 12
select select "**"
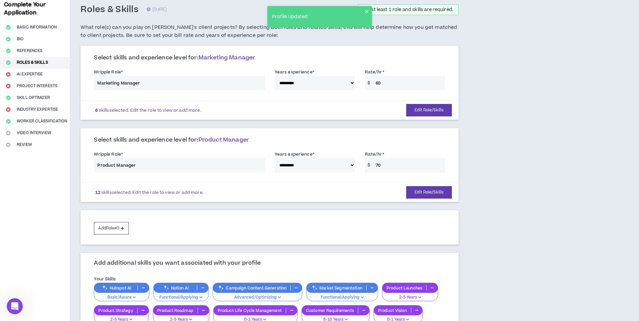
scroll to position [34, 0]
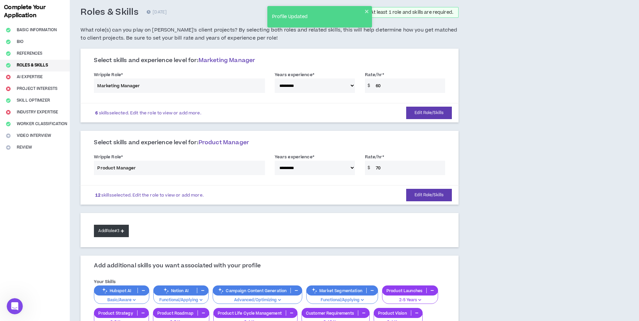
click at [124, 230] on icon at bounding box center [122, 231] width 3 height 4
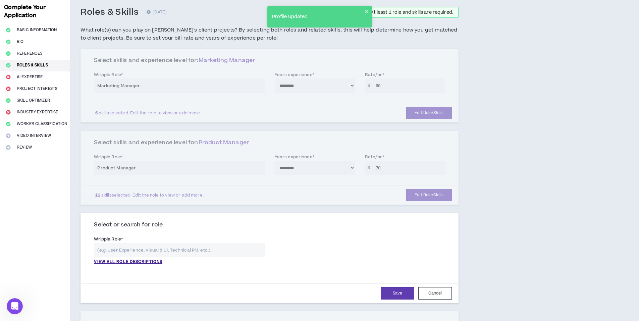
click at [207, 252] on input "text" at bounding box center [179, 250] width 170 height 14
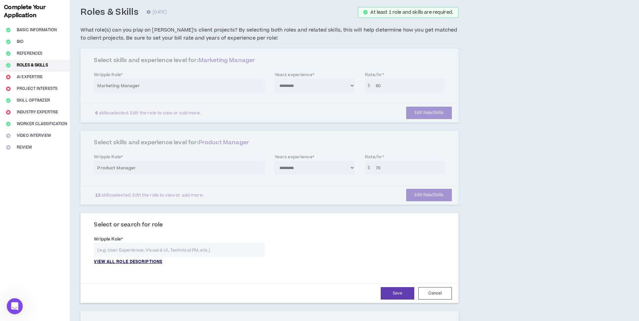
click at [147, 262] on p "VIEW ALL ROLE DESCRIPTIONS" at bounding box center [128, 262] width 68 height 6
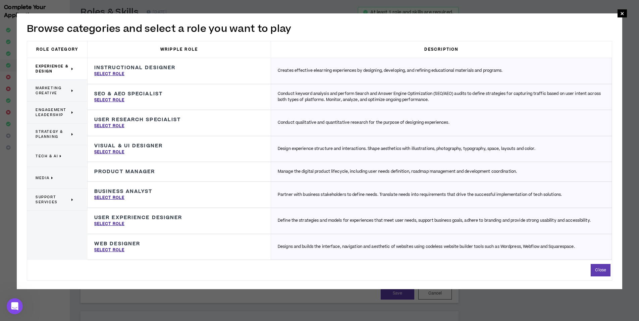
click at [60, 133] on span "Strategy & Planning" at bounding box center [53, 134] width 34 height 10
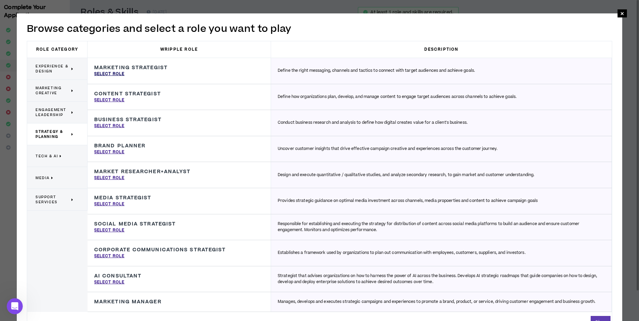
click at [110, 72] on p "Select Role" at bounding box center [109, 74] width 30 height 6
type input "Marketing Strategist"
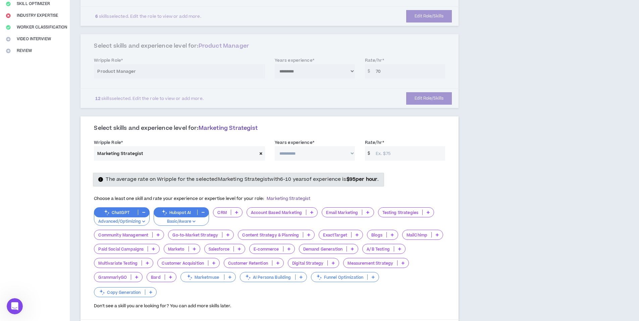
scroll to position [134, 0]
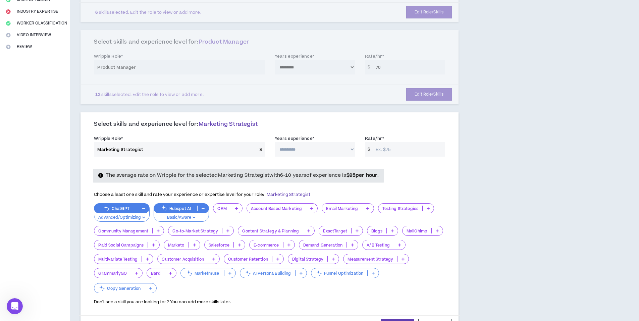
click at [302, 149] on select "**********" at bounding box center [315, 149] width 80 height 14
select select "**"
click at [275, 142] on select "**********" at bounding box center [315, 149] width 80 height 14
click at [396, 153] on input "Rate/hr *" at bounding box center [408, 149] width 73 height 14
type input "95"
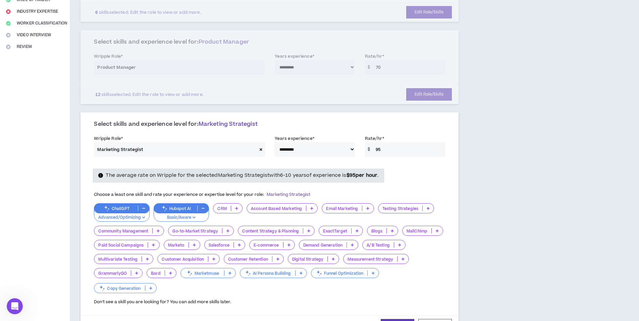
click at [407, 174] on div "The average rate on Wripple for the selected Marketing Strategist with 6-10 yea…" at bounding box center [269, 175] width 361 height 13
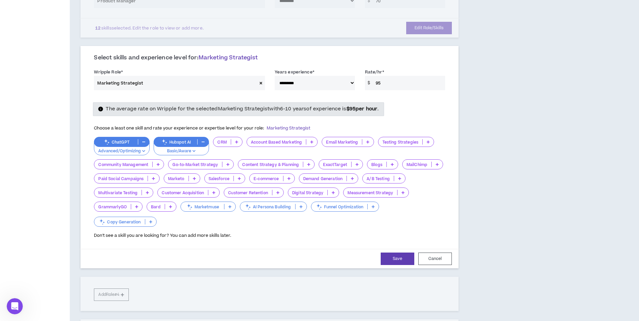
scroll to position [201, 0]
click at [237, 145] on div "CRM" at bounding box center [228, 141] width 30 height 10
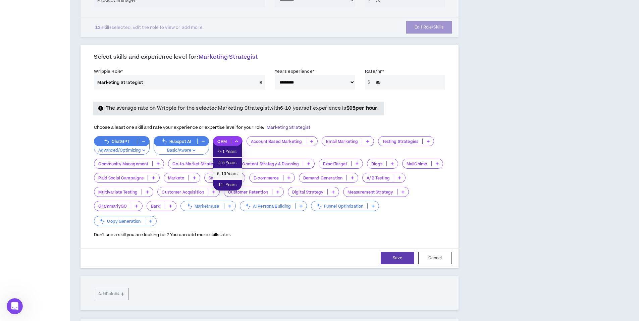
click at [233, 171] on span "6-10 Years" at bounding box center [227, 173] width 21 height 7
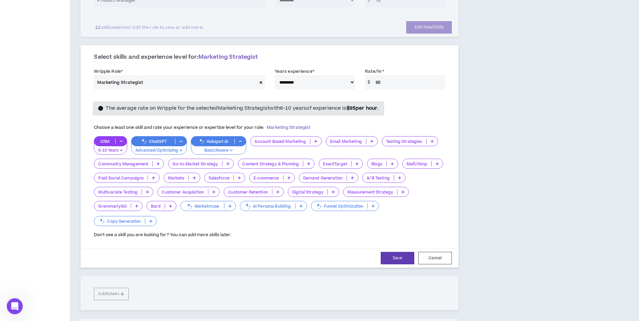
click at [315, 141] on icon at bounding box center [315, 141] width 3 height 3
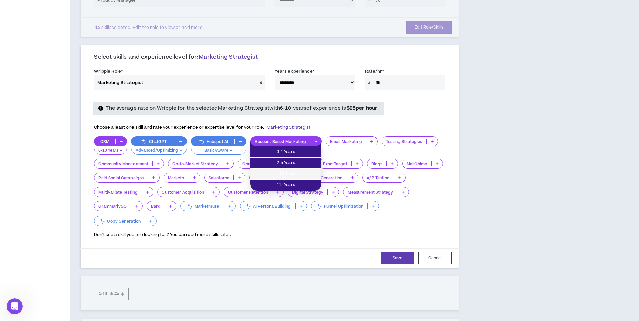
click at [297, 172] on span "6-10 Years" at bounding box center [285, 173] width 63 height 7
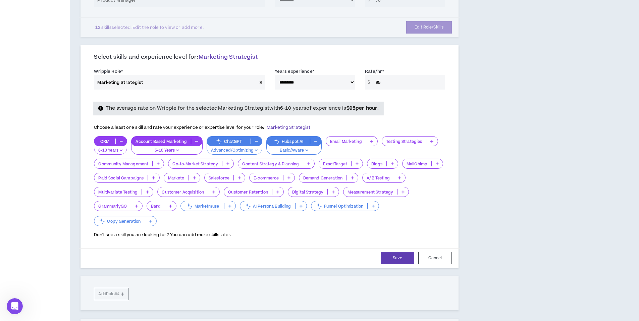
click at [370, 142] on icon at bounding box center [371, 141] width 3 height 3
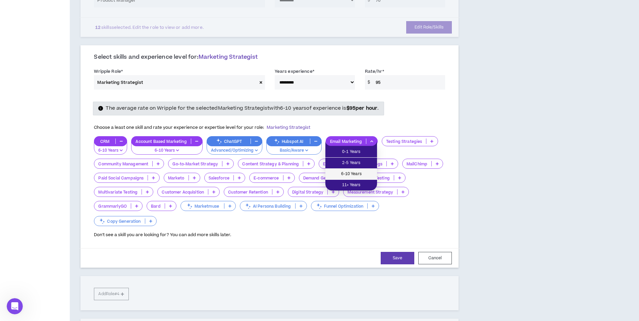
click at [358, 171] on span "6-10 Years" at bounding box center [351, 173] width 44 height 7
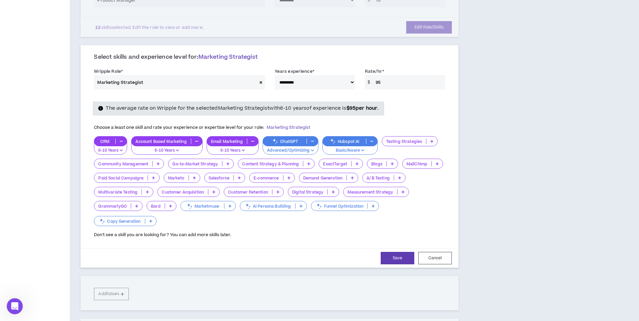
click at [430, 138] on div "Testing Strategies" at bounding box center [410, 141] width 56 height 10
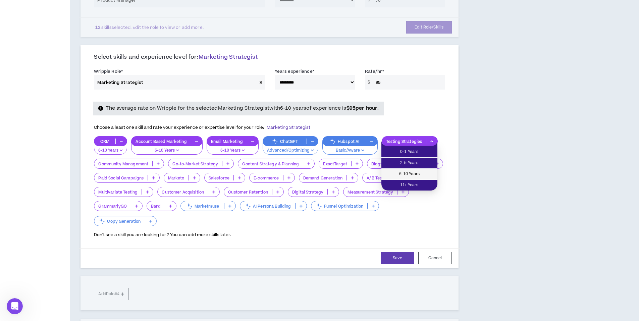
click at [416, 173] on span "6-10 Years" at bounding box center [409, 173] width 48 height 7
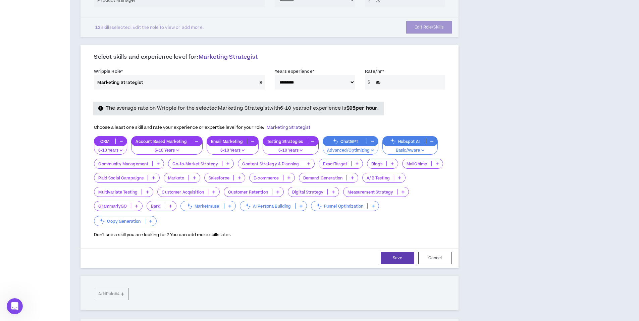
click at [160, 164] on icon at bounding box center [158, 163] width 3 height 3
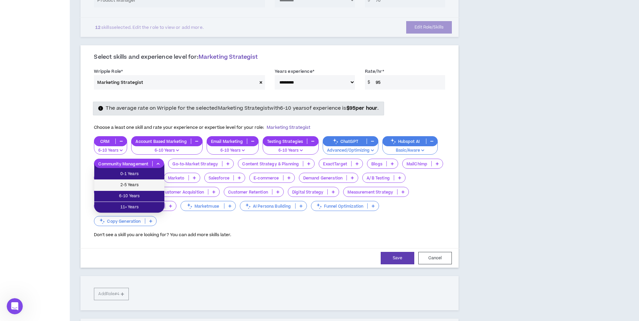
click at [155, 185] on span "2-5 Years" at bounding box center [129, 184] width 62 height 7
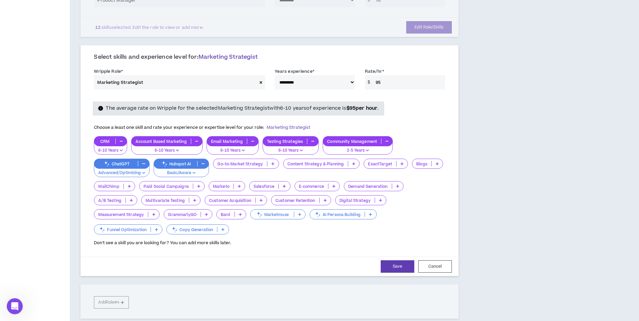
click at [273, 164] on icon at bounding box center [272, 163] width 3 height 3
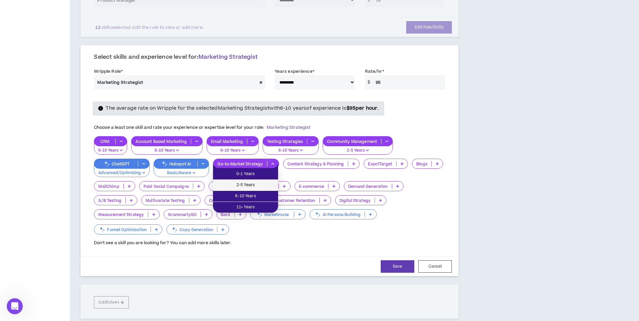
click at [265, 184] on span "2-5 Years" at bounding box center [245, 184] width 57 height 7
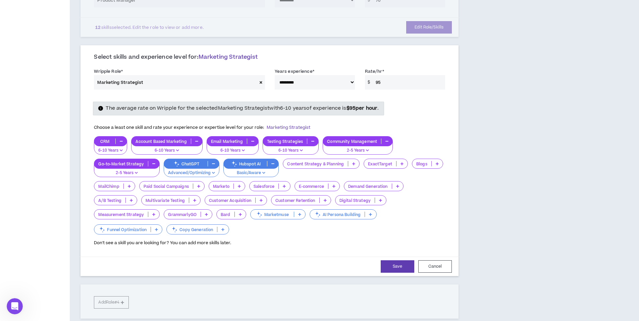
click at [354, 165] on icon at bounding box center [353, 163] width 3 height 3
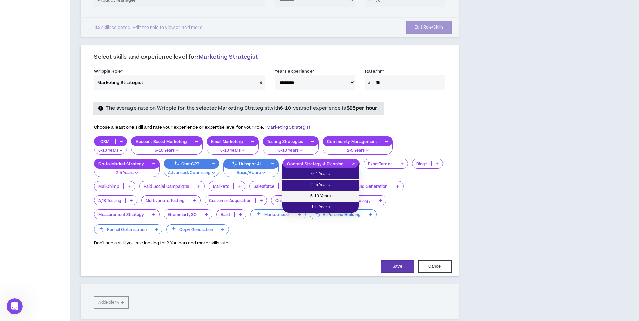
click at [349, 195] on span "6-10 Years" at bounding box center [320, 196] width 68 height 7
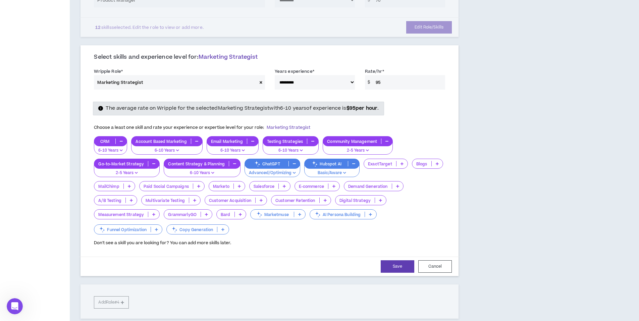
click at [436, 164] on icon at bounding box center [437, 163] width 3 height 3
click at [423, 185] on span "2-5 Years" at bounding box center [426, 184] width 23 height 7
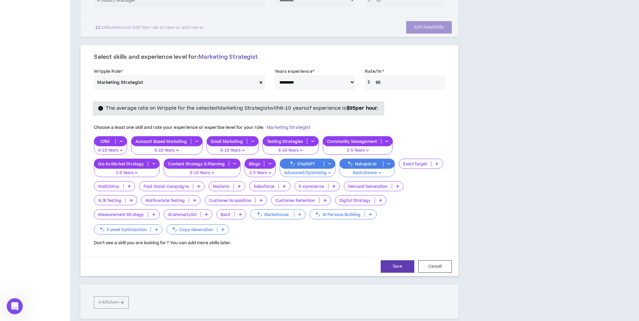
click at [199, 186] on icon at bounding box center [198, 185] width 3 height 3
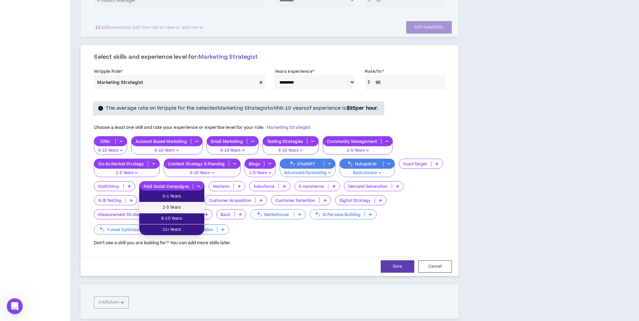
click at [199, 204] on span "2-5 Years" at bounding box center [171, 207] width 57 height 7
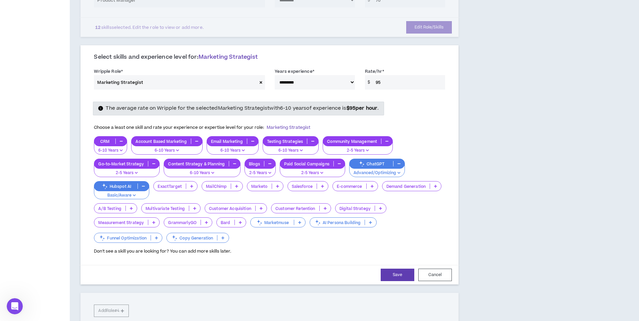
click at [279, 186] on p at bounding box center [277, 185] width 11 height 5
click at [280, 216] on li "6-10 Years" at bounding box center [265, 218] width 36 height 11
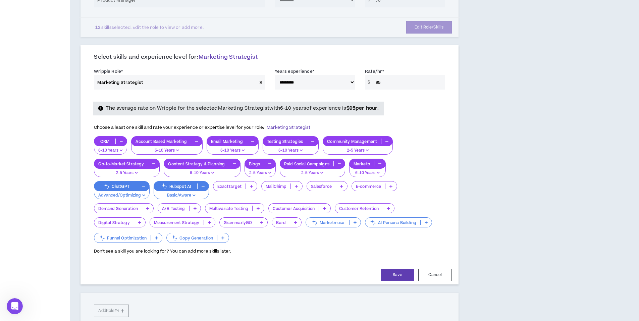
click at [340, 187] on icon at bounding box center [341, 185] width 3 height 3
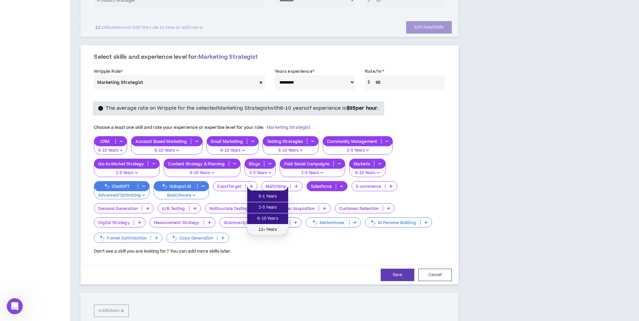
click at [285, 229] on li "11+ Years" at bounding box center [267, 229] width 41 height 11
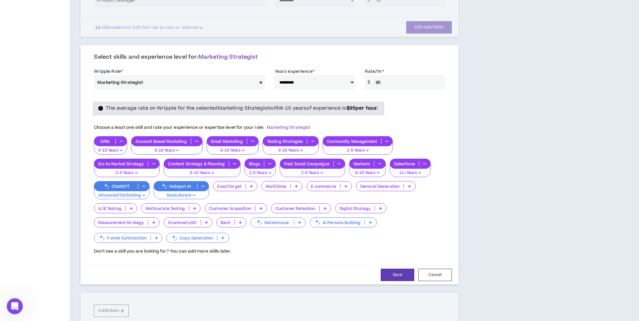
click at [349, 186] on p at bounding box center [345, 185] width 11 height 5
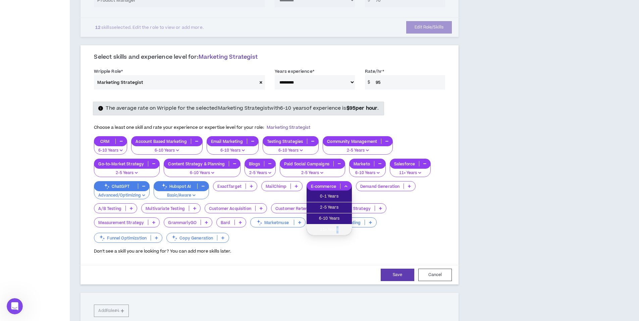
drag, startPoint x: 337, startPoint y: 228, endPoint x: 349, endPoint y: 220, distance: 14.7
click at [337, 228] on span "11+ Years" at bounding box center [329, 229] width 37 height 7
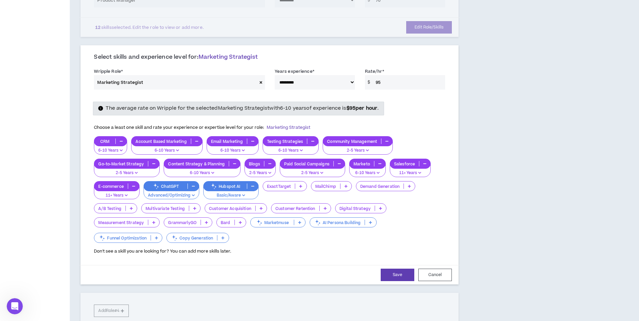
click at [411, 186] on icon at bounding box center [409, 185] width 3 height 3
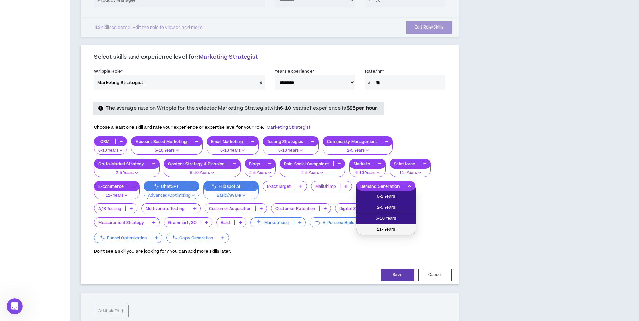
click at [392, 228] on span "11+ Years" at bounding box center [386, 229] width 52 height 7
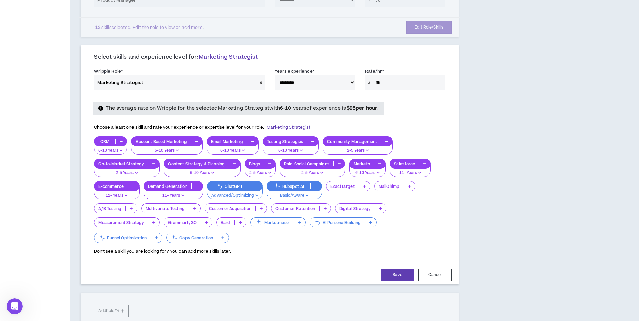
click at [326, 209] on icon at bounding box center [325, 208] width 3 height 3
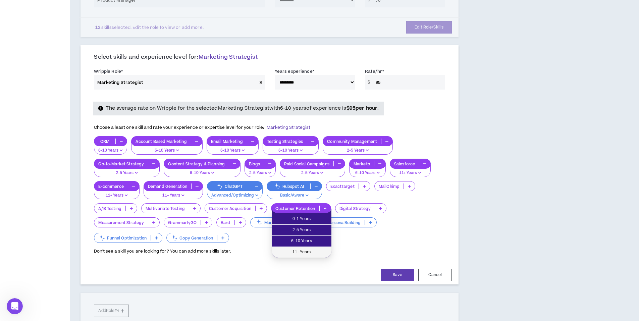
click at [309, 251] on span "11+ Years" at bounding box center [302, 252] width 52 height 7
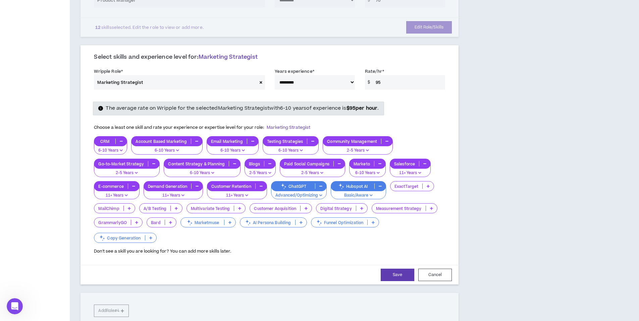
click at [171, 222] on icon at bounding box center [170, 222] width 3 height 3
click at [170, 241] on span "2-5 Years" at bounding box center [161, 243] width 21 height 7
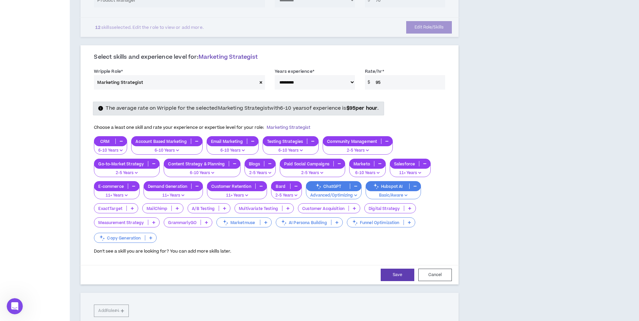
click at [151, 240] on div "Copy Generation" at bounding box center [125, 238] width 62 height 10
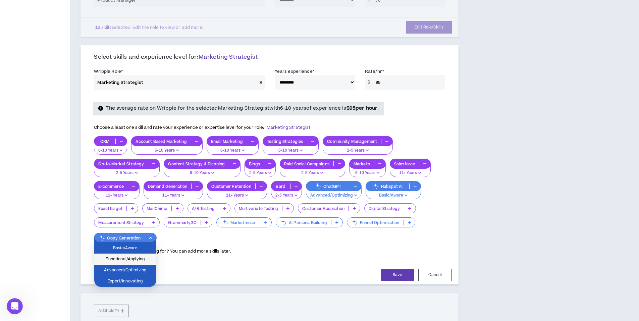
click at [145, 260] on span "Functional/Applying" at bounding box center [125, 259] width 54 height 7
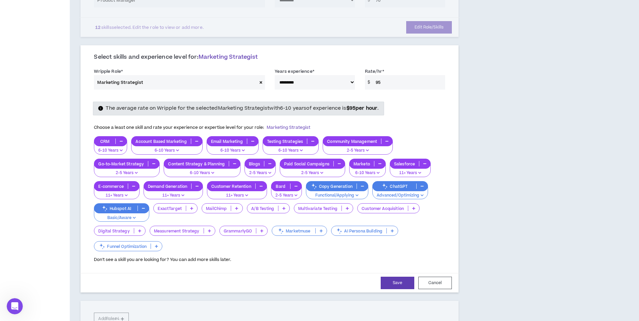
click at [238, 209] on icon at bounding box center [236, 208] width 3 height 3
click at [233, 222] on span "0-1 Years" at bounding box center [222, 218] width 33 height 7
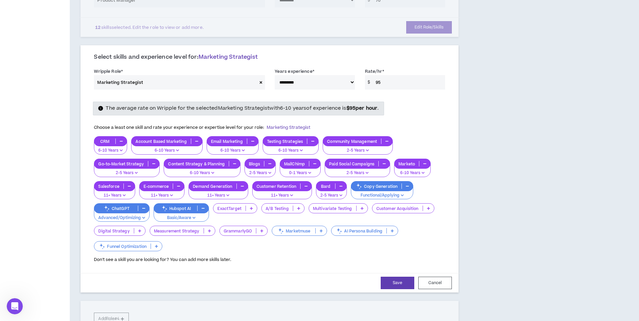
click at [297, 209] on icon at bounding box center [298, 208] width 3 height 3
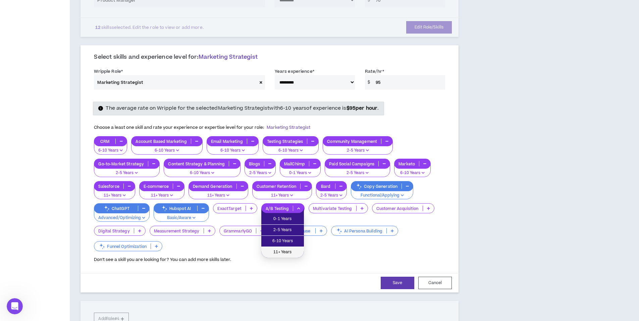
click at [287, 253] on span "11+ Years" at bounding box center [282, 252] width 35 height 7
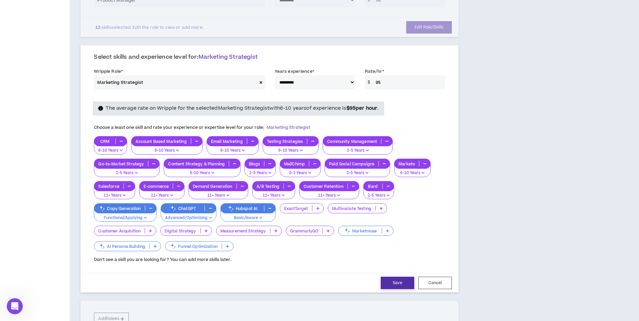
click at [406, 283] on button "Save" at bounding box center [398, 283] width 34 height 12
select select "**"
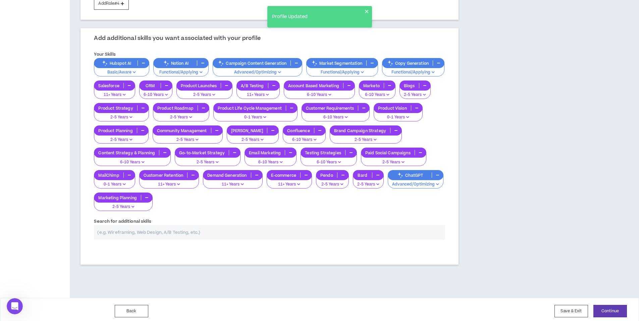
scroll to position [346, 0]
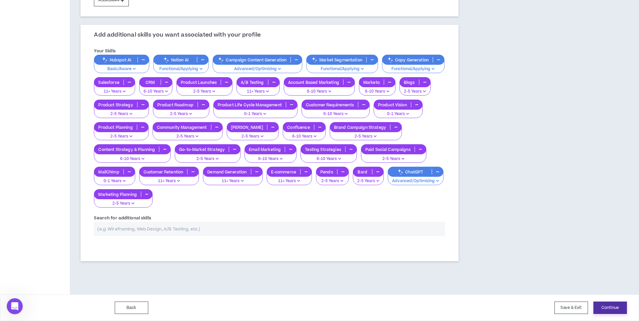
click at [607, 307] on button "Continue" at bounding box center [610, 308] width 34 height 12
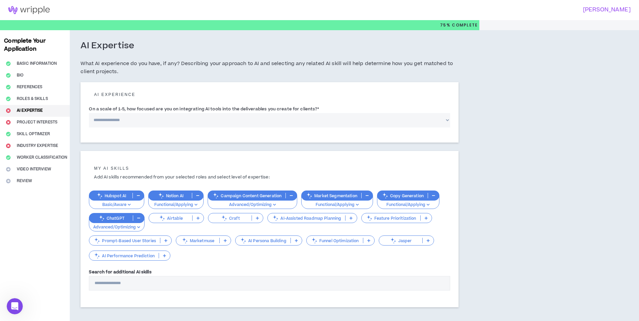
click at [242, 123] on select "**********" at bounding box center [269, 120] width 361 height 14
select select "*"
click at [89, 113] on select "**********" at bounding box center [269, 120] width 361 height 14
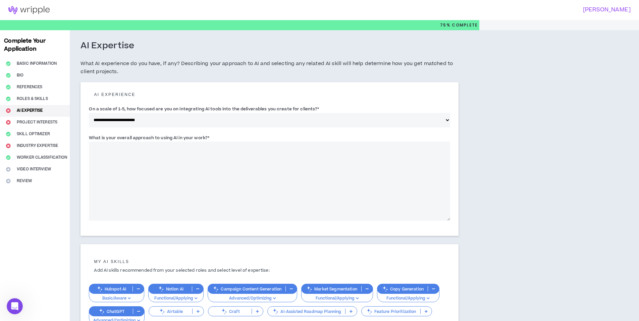
click at [233, 172] on textarea "What is your overall approach to using AI in your work? *" at bounding box center [269, 181] width 361 height 79
click at [305, 149] on textarea "**********" at bounding box center [269, 181] width 361 height 79
click at [335, 145] on textarea "**********" at bounding box center [269, 181] width 361 height 79
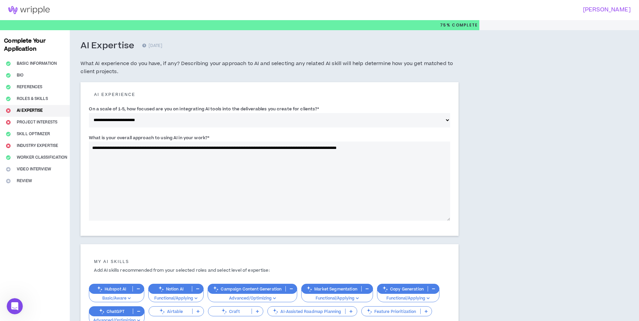
click at [393, 149] on textarea "**********" at bounding box center [269, 181] width 361 height 79
click at [183, 153] on textarea "**********" at bounding box center [269, 181] width 361 height 79
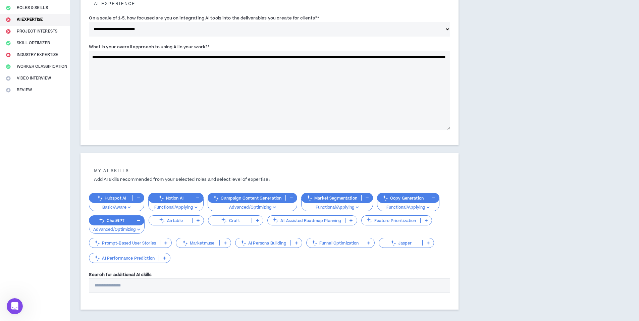
scroll to position [101, 0]
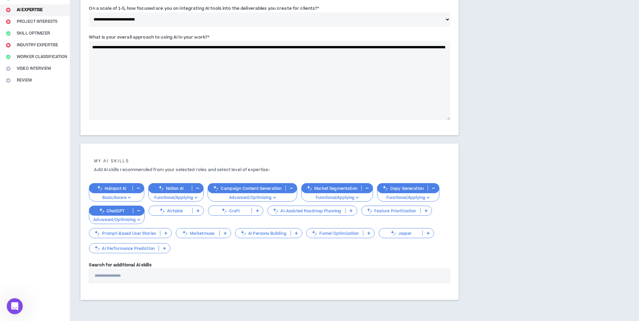
click at [429, 234] on icon at bounding box center [428, 232] width 3 height 3
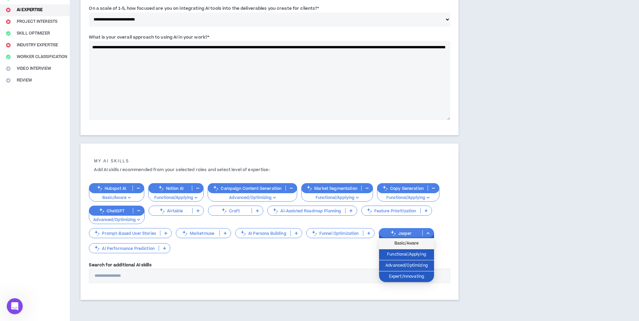
click at [421, 246] on span "Basic/Aware" at bounding box center [406, 243] width 47 height 7
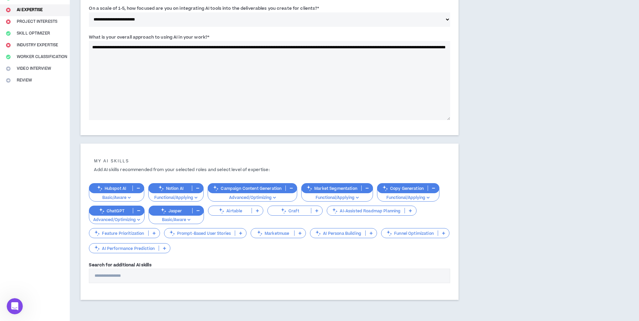
click at [259, 213] on p at bounding box center [257, 210] width 11 height 5
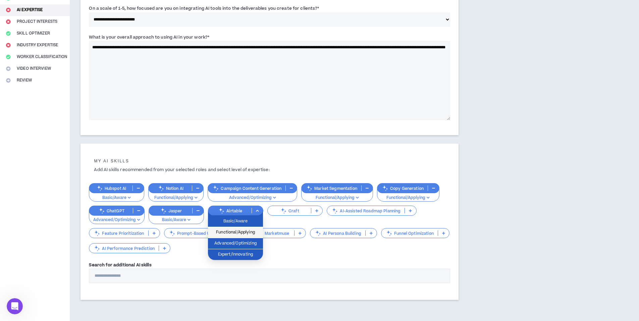
click at [253, 230] on span "Functional/Applying" at bounding box center [235, 232] width 47 height 7
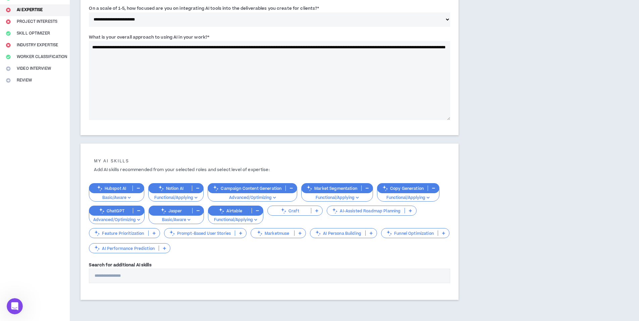
click at [408, 211] on p at bounding box center [410, 210] width 11 height 5
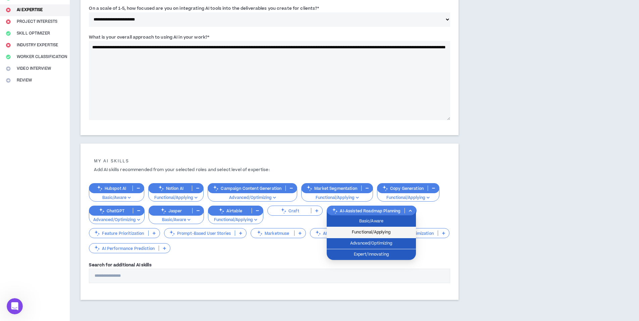
click at [383, 232] on span "Functional/Applying" at bounding box center [371, 232] width 81 height 7
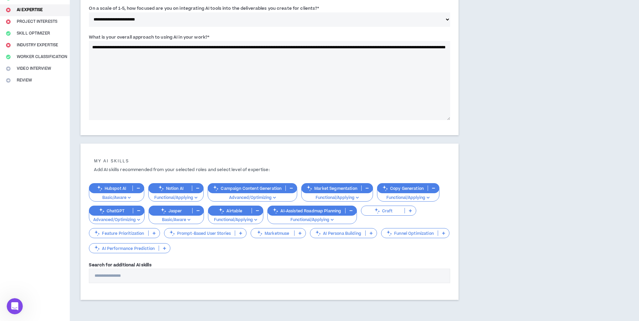
click at [167, 249] on p at bounding box center [164, 248] width 11 height 5
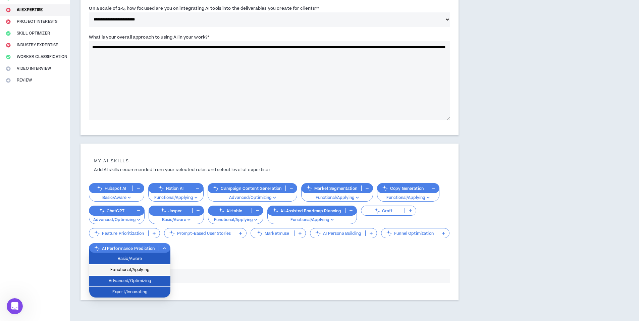
click at [154, 270] on span "Functional/Applying" at bounding box center [129, 269] width 73 height 7
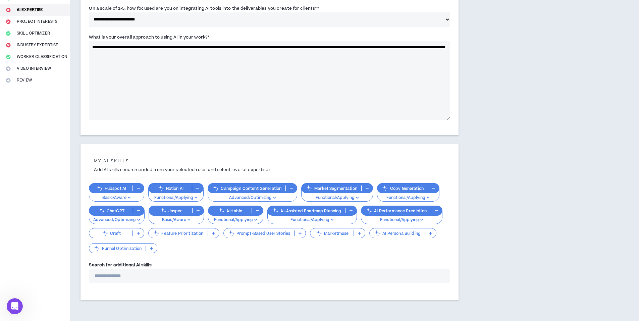
click at [299, 234] on icon at bounding box center [299, 232] width 3 height 3
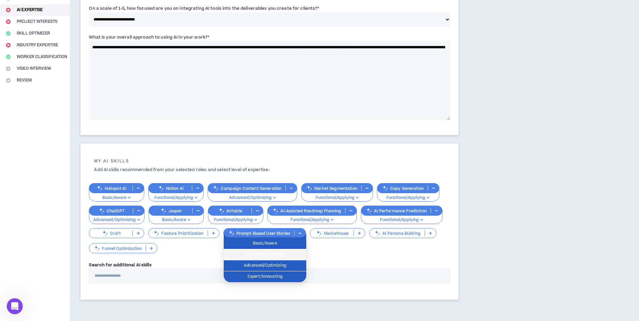
click at [291, 254] on span "Functional/Applying" at bounding box center [265, 254] width 74 height 7
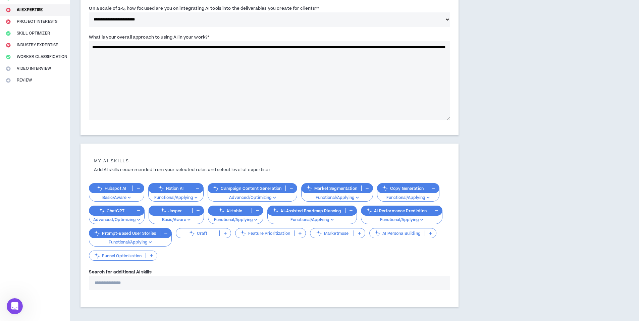
click at [163, 234] on button "button" at bounding box center [165, 232] width 11 height 5
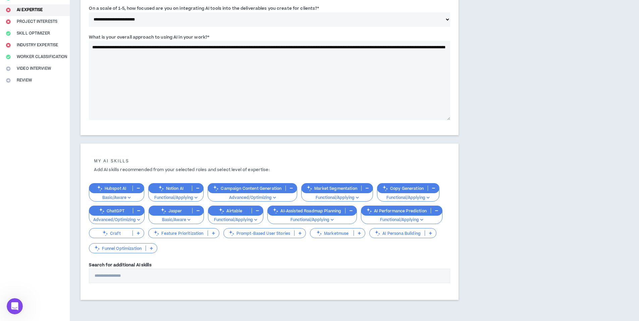
click at [302, 234] on p at bounding box center [299, 232] width 11 height 5
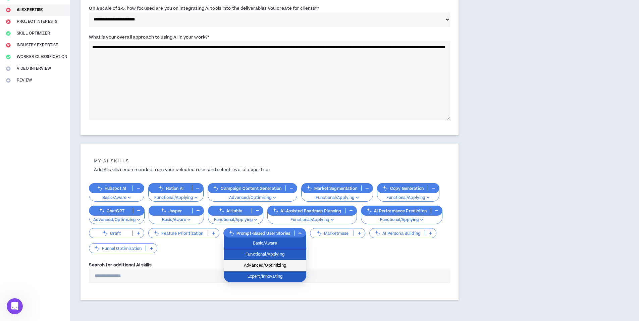
click at [289, 264] on span "Advanced/Optimizing" at bounding box center [265, 265] width 74 height 7
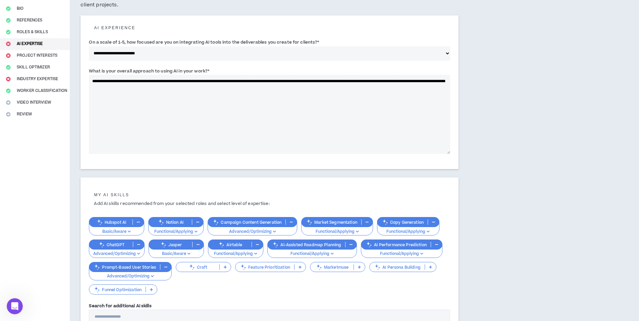
scroll to position [67, 0]
click at [226, 268] on p at bounding box center [225, 266] width 11 height 5
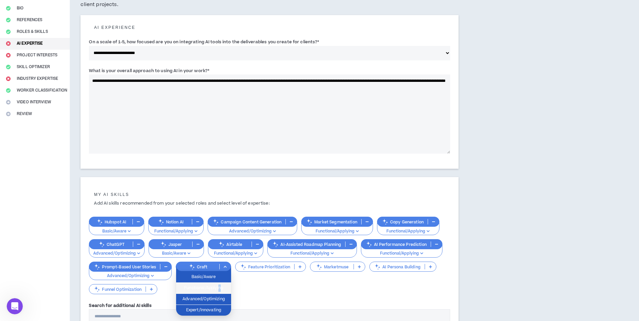
click at [219, 286] on span "Functional/Applying" at bounding box center [203, 287] width 47 height 7
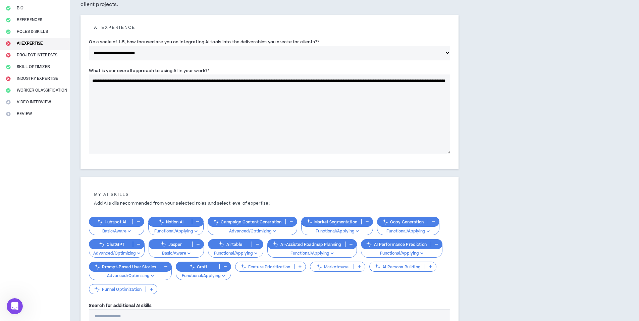
click at [298, 267] on p at bounding box center [299, 266] width 11 height 5
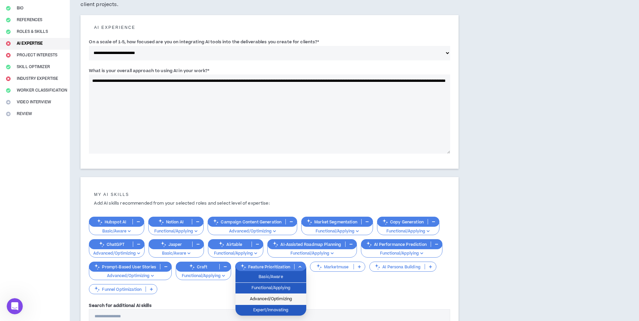
click at [291, 296] on span "Advanced/Optimizing" at bounding box center [270, 298] width 63 height 7
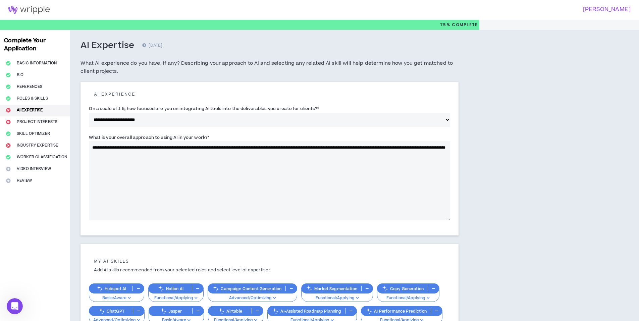
scroll to position [0, 0]
click at [191, 176] on textarea "**********" at bounding box center [269, 181] width 361 height 79
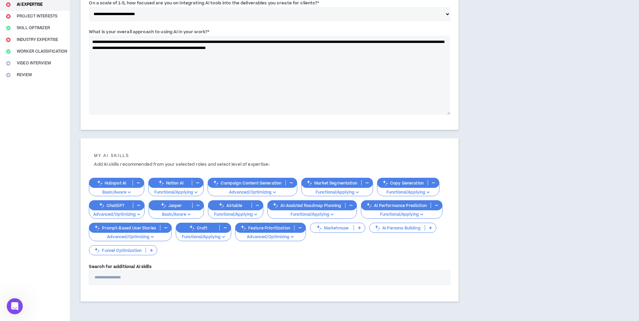
scroll to position [135, 0]
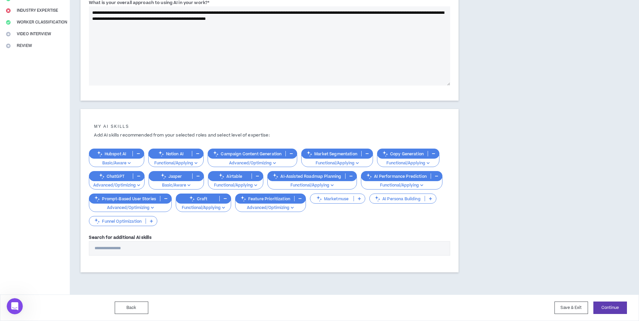
type textarea "**********"
click at [621, 316] on div "Back Save & Exit Continue Save & Exit" at bounding box center [319, 307] width 639 height 26
click at [619, 309] on button "Continue" at bounding box center [610, 308] width 34 height 12
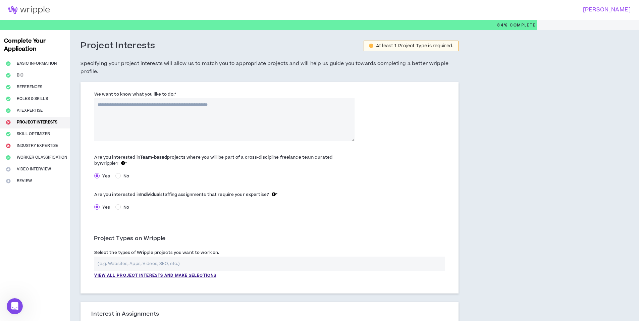
click at [296, 115] on textarea "We want to know what you like to do: *" at bounding box center [224, 119] width 260 height 43
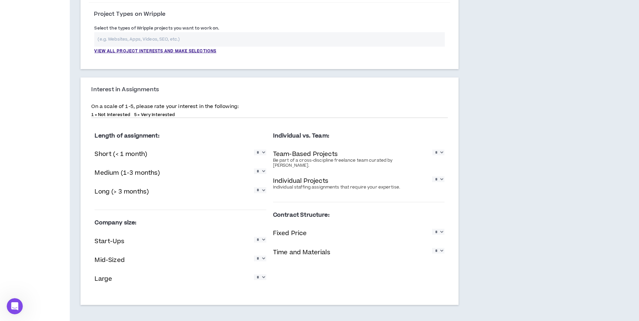
scroll to position [235, 0]
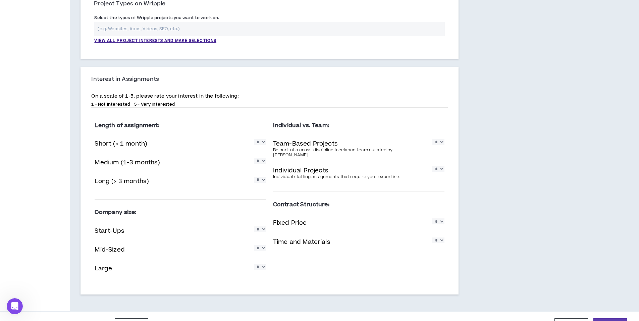
click at [441, 144] on select "* * * * *" at bounding box center [438, 142] width 12 height 6
select select "*"
click at [432, 139] on select "* * * * *" at bounding box center [438, 142] width 12 height 6
click at [439, 166] on select "* * * * *" at bounding box center [438, 169] width 12 height 6
select select "*"
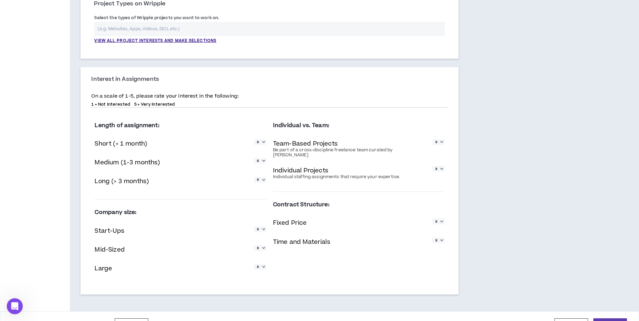
click at [432, 166] on select "* * * * *" at bounding box center [438, 169] width 12 height 6
click at [443, 218] on select "* * * * *" at bounding box center [438, 221] width 12 height 6
select select "*"
click at [432, 218] on select "* * * * *" at bounding box center [438, 221] width 12 height 6
click at [439, 237] on select "* * * * *" at bounding box center [438, 240] width 12 height 6
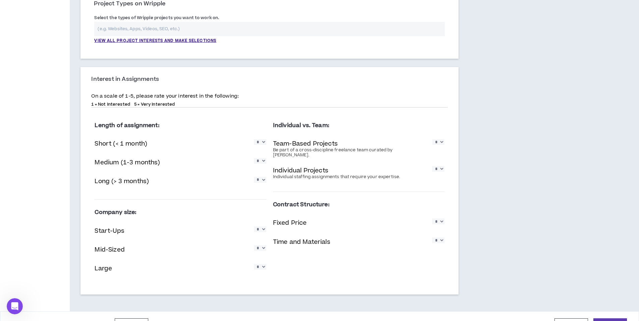
select select "*"
click at [432, 237] on select "* * * * *" at bounding box center [438, 240] width 12 height 6
click at [261, 225] on div "Start-Ups * * * * *" at bounding box center [180, 232] width 171 height 14
click at [262, 228] on select "* * * * *" at bounding box center [260, 229] width 12 height 6
select select "*"
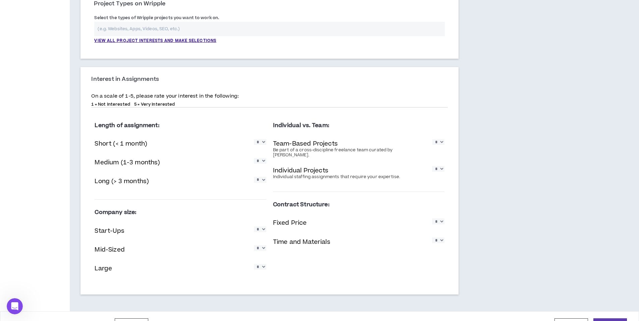
click at [254, 226] on select "* * * * *" at bounding box center [260, 229] width 12 height 6
click at [260, 251] on select "* * * * *" at bounding box center [260, 248] width 12 height 6
select select "*"
click at [254, 245] on select "* * * * *" at bounding box center [260, 248] width 12 height 6
click at [262, 270] on select "* * * * *" at bounding box center [260, 267] width 12 height 6
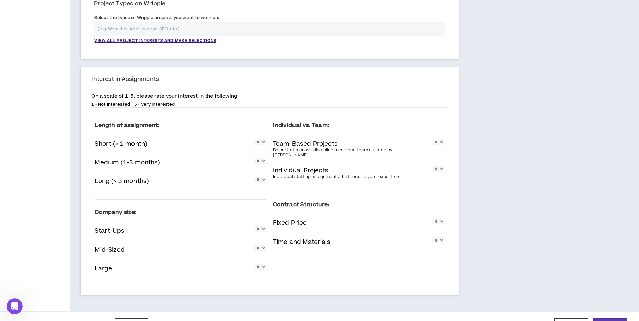
select select "*"
click at [254, 264] on select "* * * * *" at bounding box center [260, 267] width 12 height 6
click at [205, 230] on div "Start-Ups * * * * *" at bounding box center [180, 232] width 171 height 14
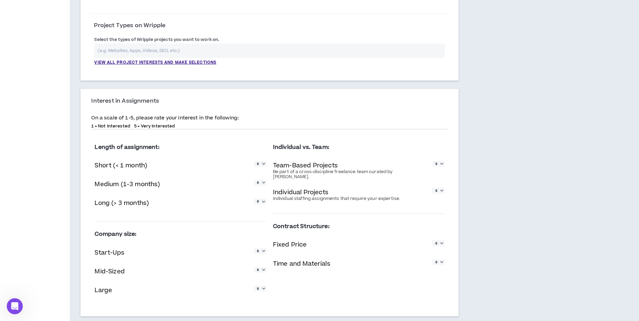
scroll to position [201, 0]
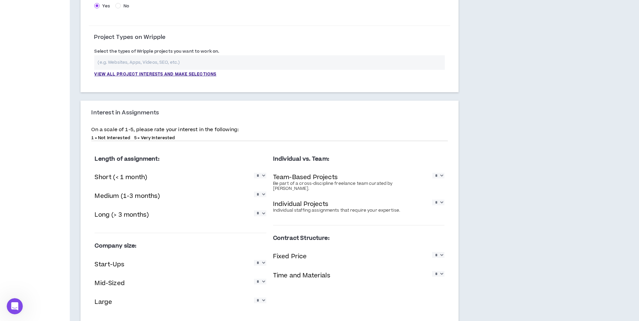
click at [262, 175] on select "* * * * *" at bounding box center [260, 176] width 12 height 6
click at [254, 173] on select "* * * * *" at bounding box center [260, 176] width 12 height 6
click at [260, 197] on select "* * * * *" at bounding box center [260, 195] width 12 height 6
click at [254, 192] on select "* * * * *" at bounding box center [260, 195] width 12 height 6
click at [260, 213] on select "* * * * *" at bounding box center [260, 213] width 12 height 6
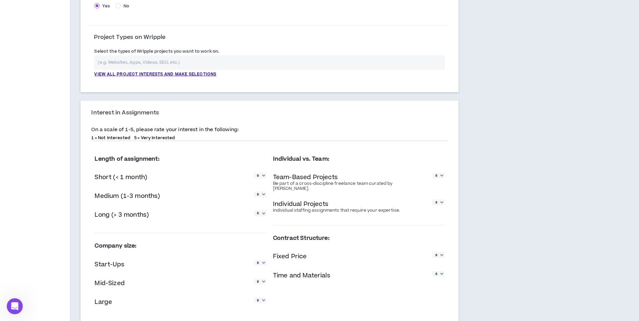
click at [261, 192] on select "* * * * *" at bounding box center [260, 195] width 12 height 6
select select "*"
click at [254, 192] on select "* * * * *" at bounding box center [260, 195] width 12 height 6
click at [262, 214] on select "* * * * *" at bounding box center [260, 213] width 12 height 6
click at [256, 266] on select "* * * * *" at bounding box center [260, 263] width 12 height 6
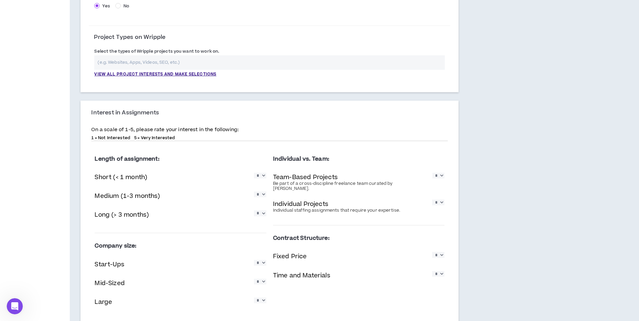
click at [263, 215] on select "* * * * *" at bounding box center [260, 213] width 12 height 6
select select "*"
click at [254, 210] on select "* * * * *" at bounding box center [260, 213] width 12 height 6
drag, startPoint x: 220, startPoint y: 233, endPoint x: 229, endPoint y: 231, distance: 9.2
click at [221, 233] on div "Company size: Start-Ups * * * * * Mid-Sized * * * * * Large * * * * *" at bounding box center [180, 276] width 171 height 87
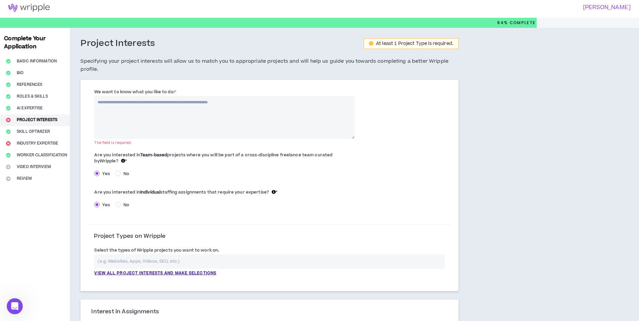
scroll to position [0, 0]
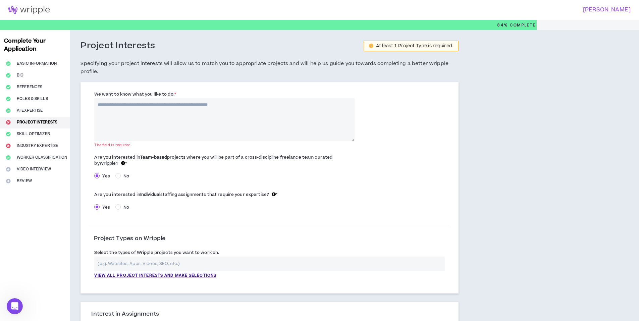
click at [211, 124] on textarea "We want to know what you like to do: *" at bounding box center [224, 119] width 260 height 43
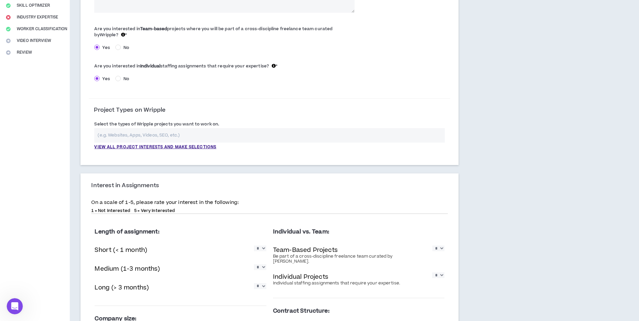
scroll to position [134, 0]
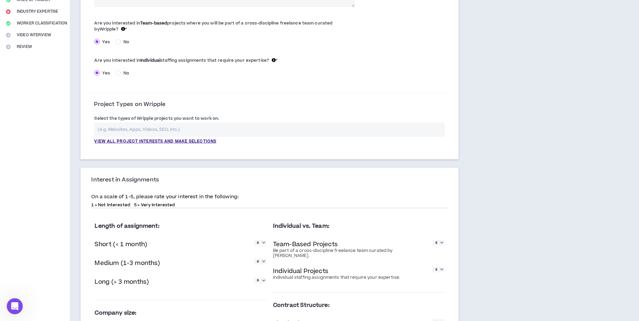
type textarea "**********"
click at [220, 129] on input "text" at bounding box center [269, 129] width 350 height 14
click at [203, 142] on p "View all project interests and make selections" at bounding box center [155, 142] width 122 height 6
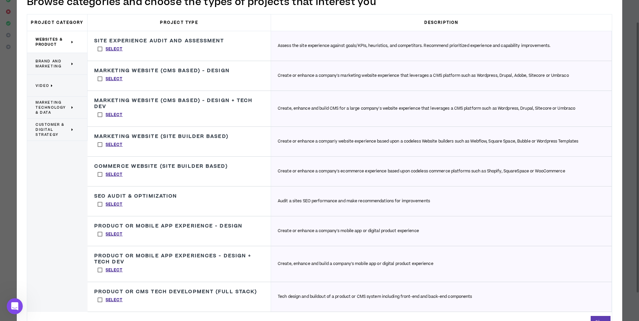
click at [62, 131] on span "Customer & Digital Strategy" at bounding box center [53, 129] width 34 height 15
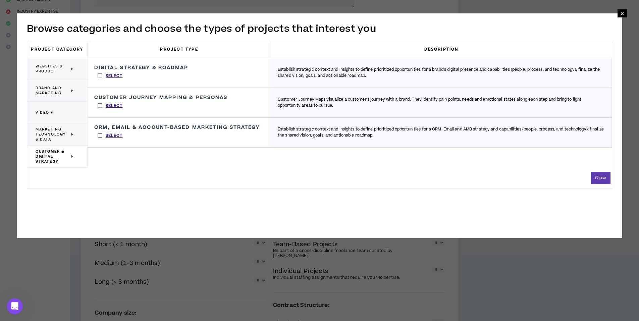
click at [101, 135] on label "Select" at bounding box center [110, 135] width 32 height 10
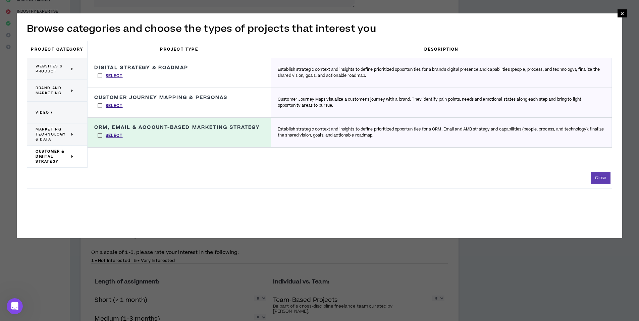
click at [58, 138] on span "Marketing Technology & Data" at bounding box center [53, 134] width 34 height 15
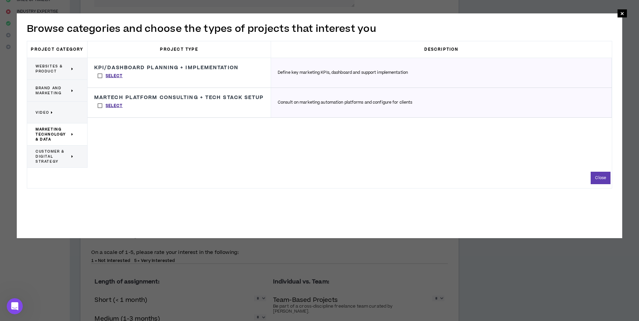
click at [57, 91] on span "Brand and Marketing" at bounding box center [53, 91] width 34 height 10
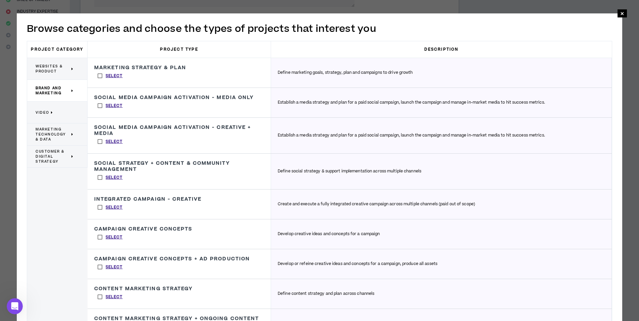
click at [99, 75] on label "Select" at bounding box center [110, 76] width 32 height 10
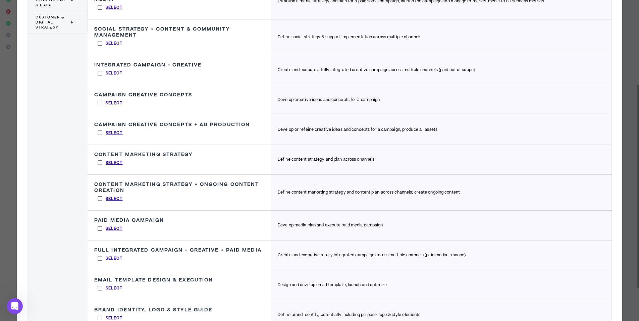
click at [101, 75] on label "Select" at bounding box center [110, 73] width 32 height 10
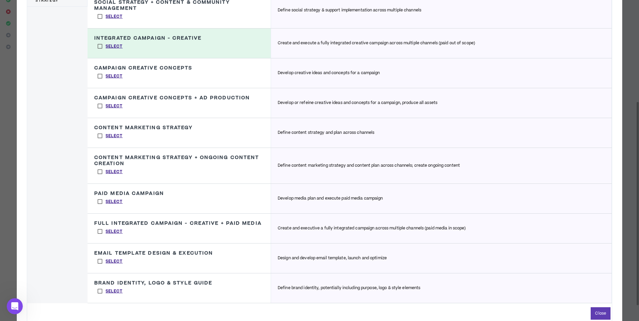
click at [99, 135] on label "Select" at bounding box center [110, 136] width 32 height 10
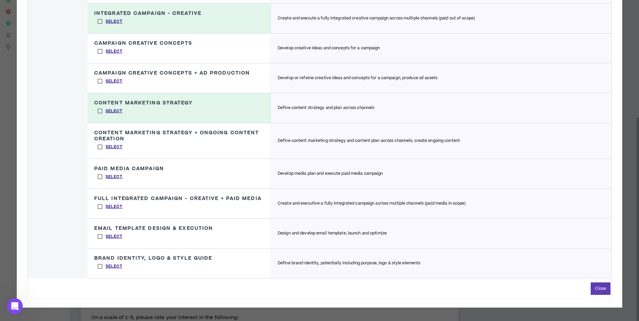
click at [100, 208] on label "Select" at bounding box center [110, 207] width 32 height 10
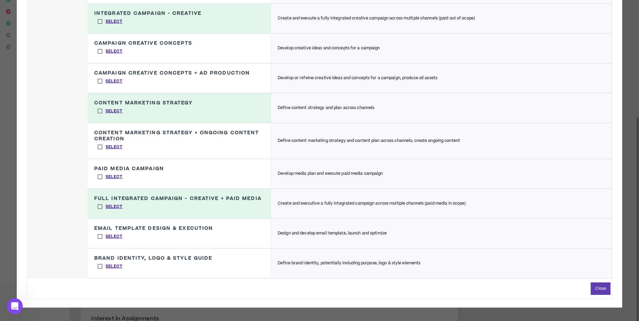
click at [101, 268] on label "Select" at bounding box center [110, 266] width 32 height 10
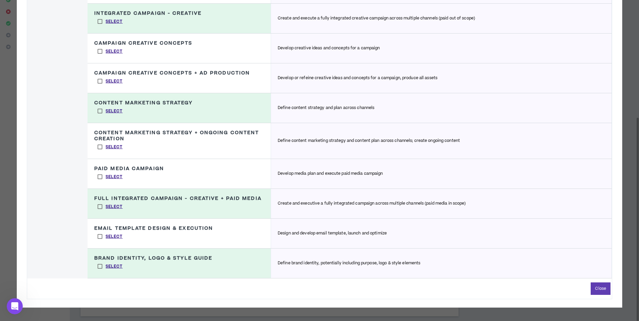
click at [99, 236] on label "Select" at bounding box center [110, 236] width 32 height 10
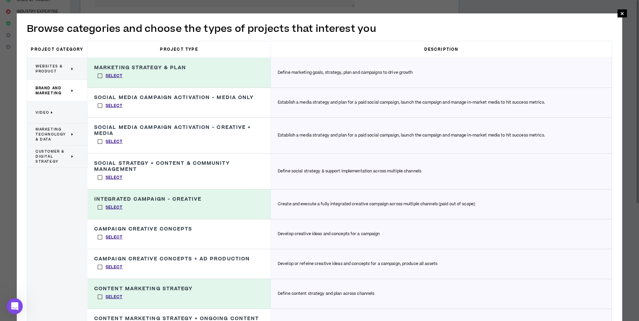
click at [57, 117] on p "Video" at bounding box center [55, 112] width 38 height 15
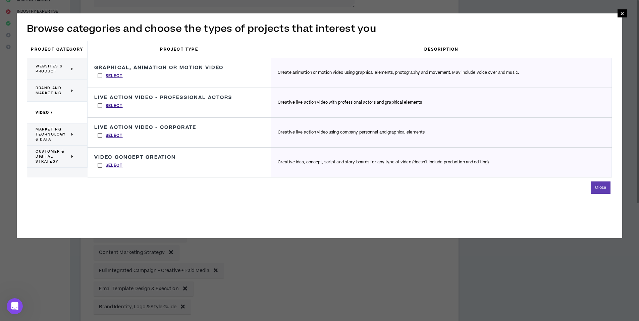
click at [100, 166] on label "Select" at bounding box center [110, 165] width 32 height 10
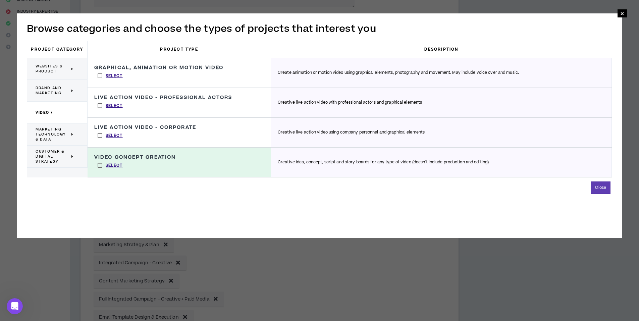
click at [52, 98] on div "Brand and Marketing" at bounding box center [57, 91] width 60 height 22
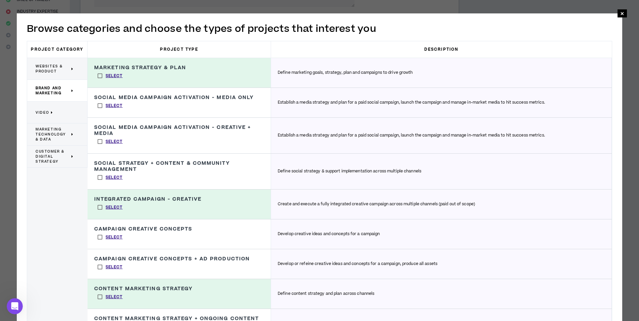
click at [52, 62] on p "Websites & Product" at bounding box center [55, 68] width 38 height 15
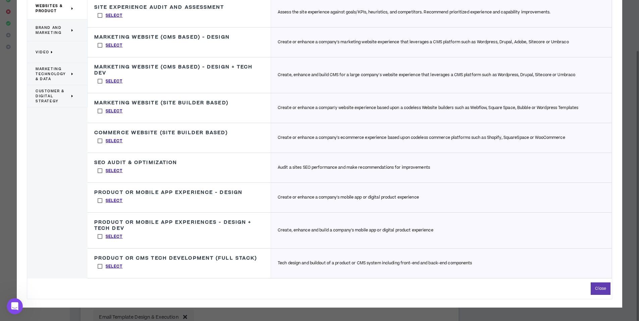
click at [54, 90] on span "Customer & Digital Strategy" at bounding box center [53, 96] width 34 height 15
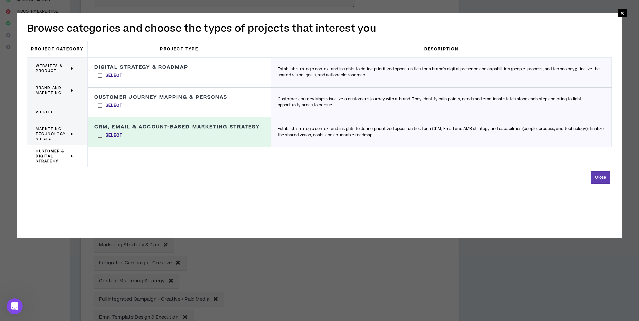
click at [47, 130] on span "Marketing Technology & Data" at bounding box center [53, 133] width 34 height 15
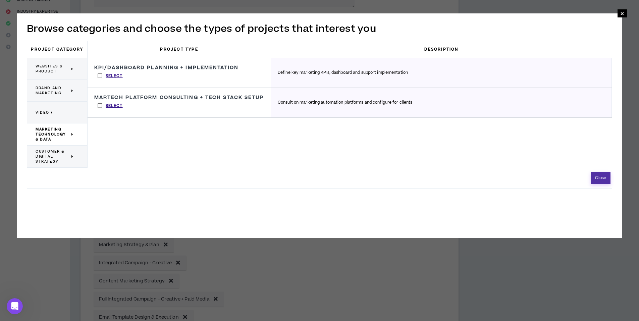
click at [600, 178] on button "Close" at bounding box center [601, 178] width 20 height 12
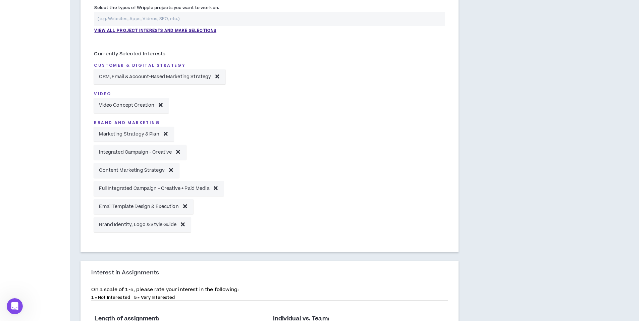
scroll to position [187, 0]
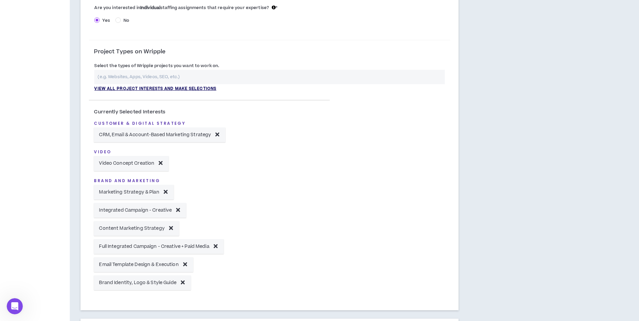
click at [161, 88] on p "View all project interests and make selections" at bounding box center [155, 89] width 122 height 6
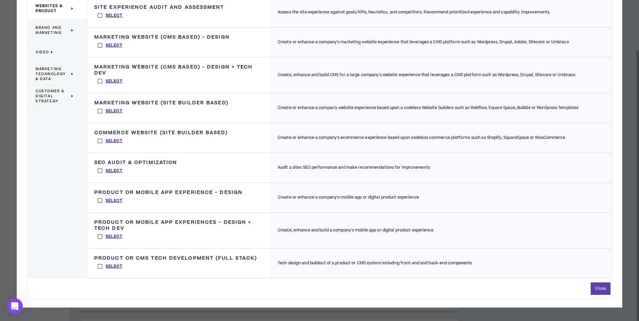
click at [59, 74] on span "Marketing Technology & Data" at bounding box center [53, 73] width 34 height 15
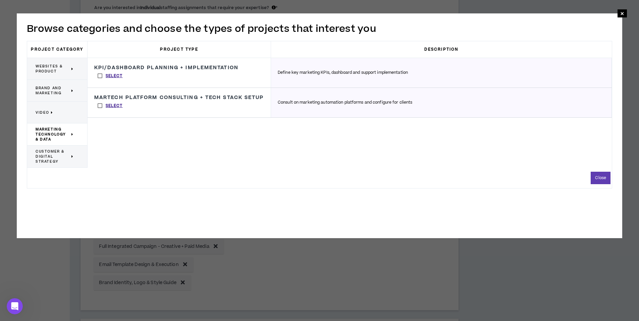
click at [63, 157] on span "Customer & Digital Strategy" at bounding box center [53, 156] width 34 height 15
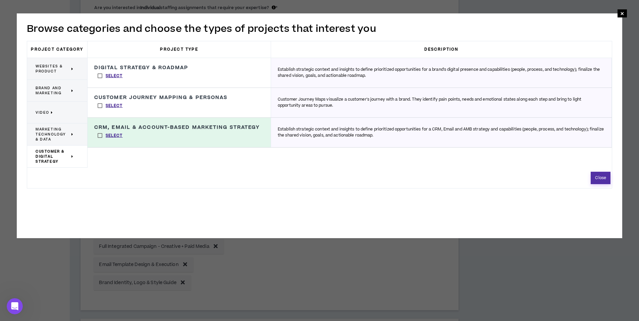
click at [598, 179] on button "Close" at bounding box center [601, 178] width 20 height 12
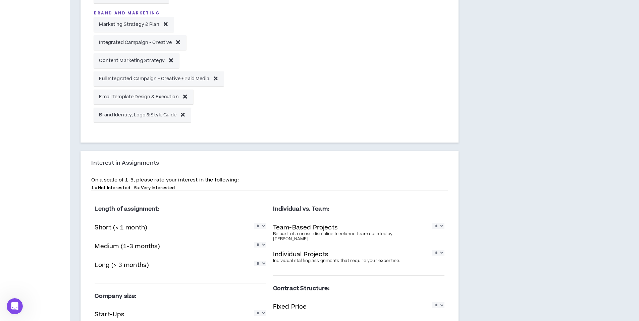
scroll to position [455, 0]
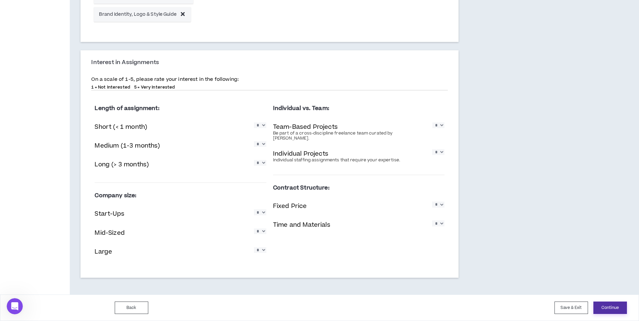
click at [624, 306] on button "Continue" at bounding box center [610, 308] width 34 height 12
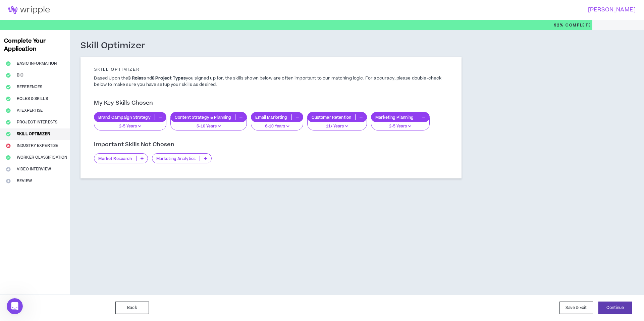
click at [207, 157] on icon at bounding box center [205, 158] width 3 height 3
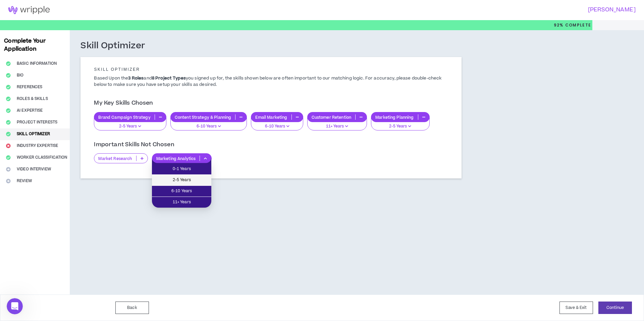
click at [190, 181] on span "2-5 Years" at bounding box center [181, 179] width 51 height 7
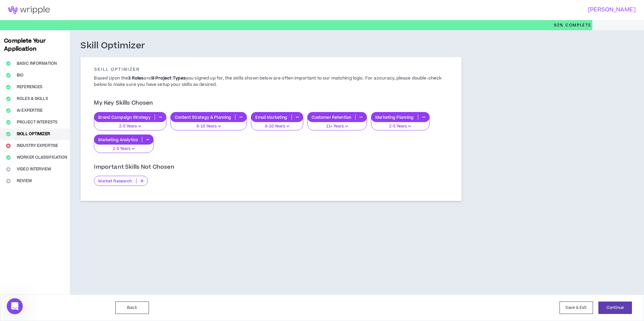
click at [144, 183] on p at bounding box center [142, 180] width 11 height 5
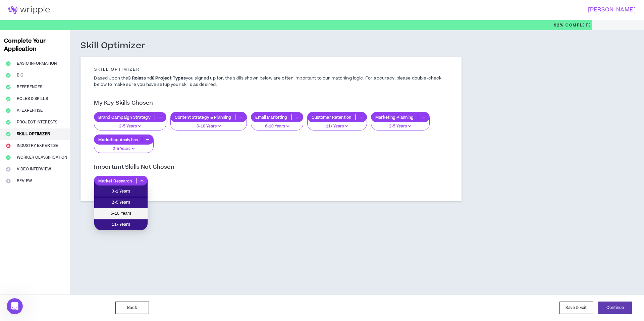
click at [135, 216] on span "6-10 Years" at bounding box center [120, 213] width 45 height 7
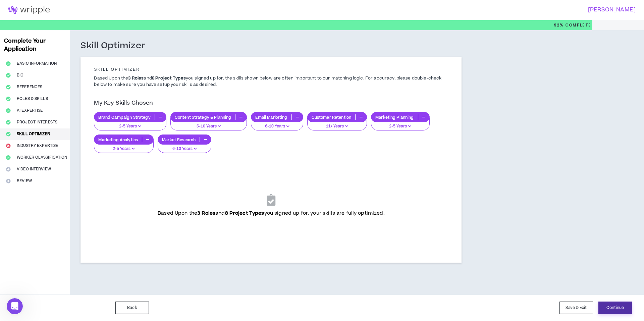
click at [618, 306] on button "Continue" at bounding box center [615, 308] width 34 height 12
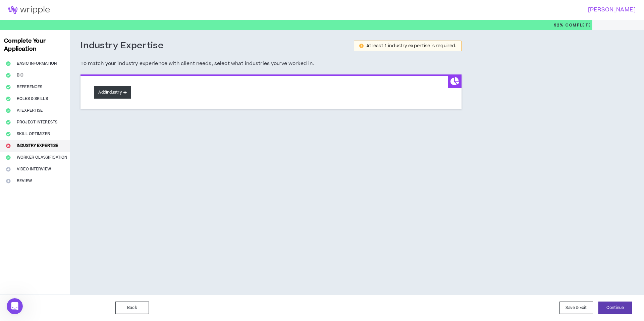
click at [117, 92] on button "Add Industry" at bounding box center [112, 92] width 37 height 12
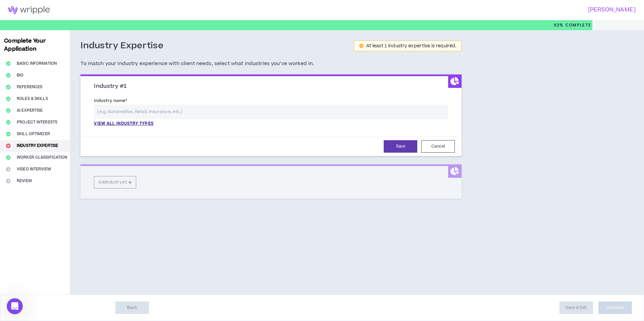
click at [125, 112] on input "text" at bounding box center [271, 112] width 354 height 14
click at [129, 126] on p "View all industry types" at bounding box center [123, 124] width 59 height 6
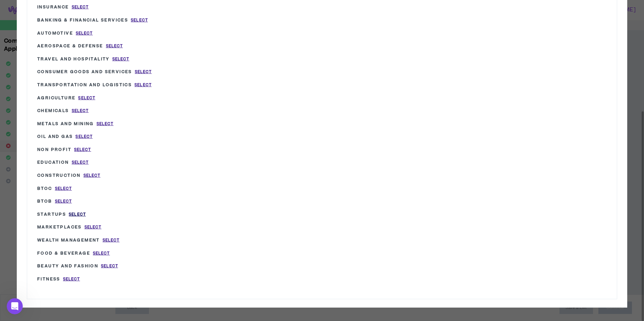
click at [79, 213] on span "Select" at bounding box center [77, 215] width 17 height 6
type input "Startups"
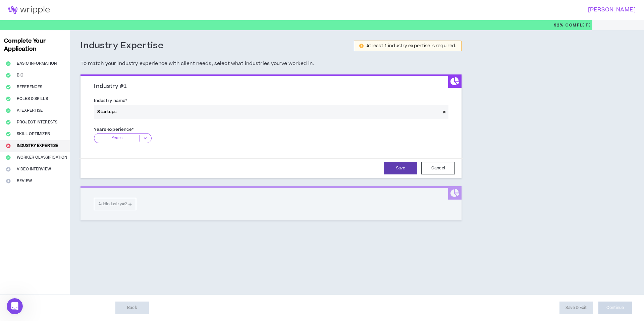
click at [147, 138] on icon at bounding box center [145, 138] width 11 height 7
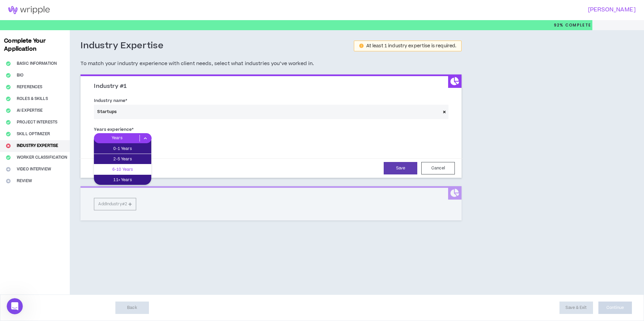
click at [147, 168] on p "6-10 Years" at bounding box center [122, 169] width 57 height 7
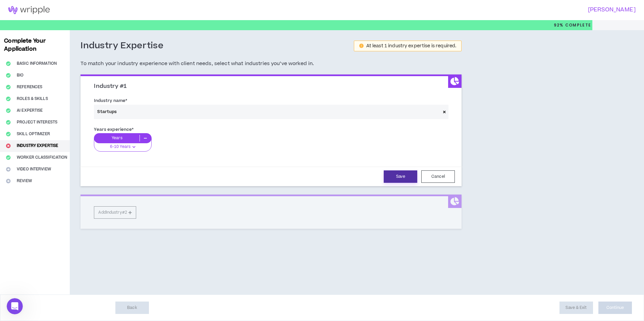
click at [405, 176] on button "Save" at bounding box center [401, 176] width 34 height 12
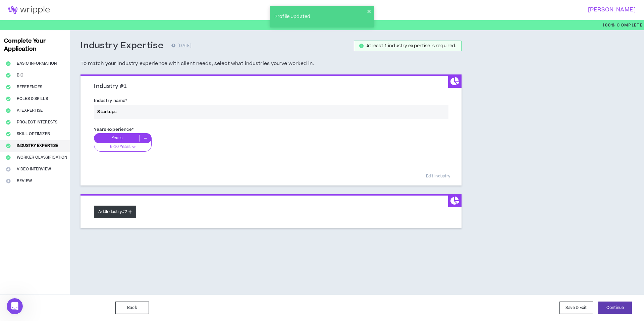
click at [126, 212] on button "Add Industry #2" at bounding box center [115, 212] width 42 height 12
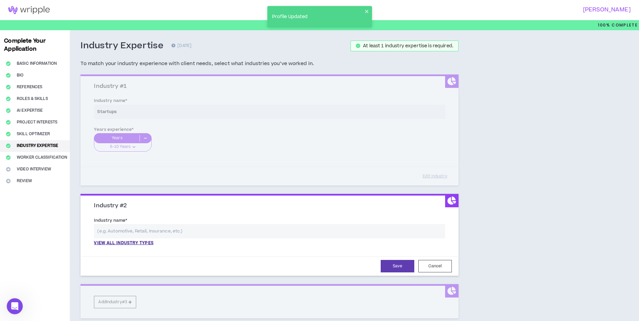
click at [174, 231] on input "text" at bounding box center [269, 231] width 351 height 14
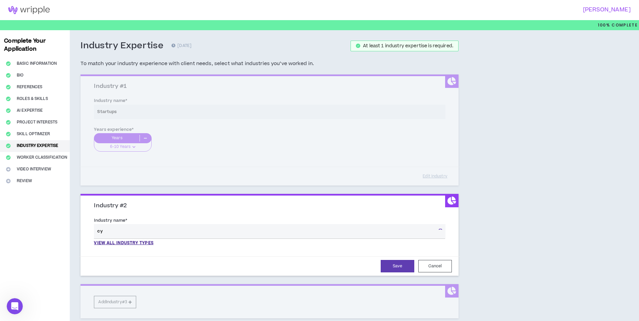
type input "c"
type input "s"
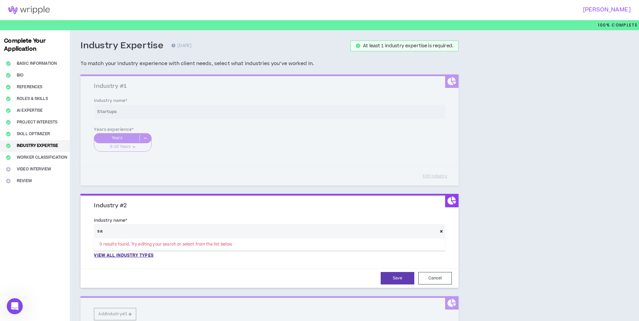
type input "s"
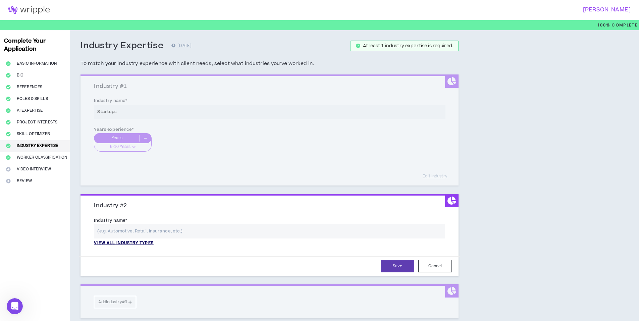
click at [144, 240] on p "View all industry types" at bounding box center [123, 243] width 59 height 6
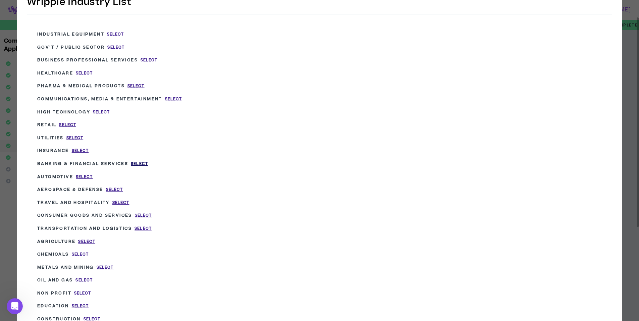
click at [144, 163] on span "Select" at bounding box center [139, 164] width 17 height 6
type input "Banking & Financial Services"
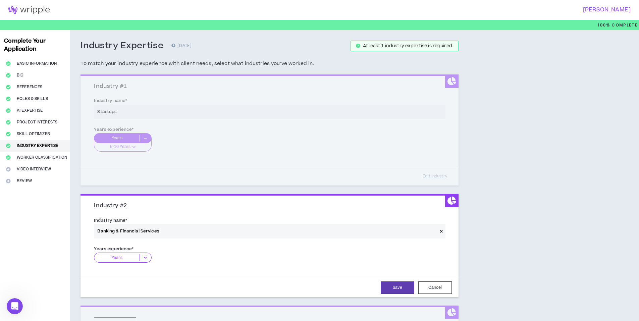
click at [146, 257] on icon at bounding box center [145, 257] width 11 height 7
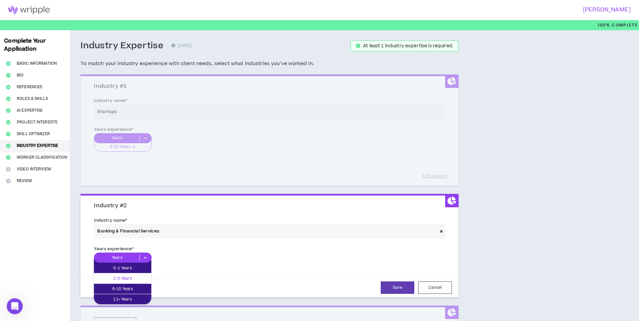
click at [137, 279] on p "2-5 Years" at bounding box center [122, 278] width 57 height 7
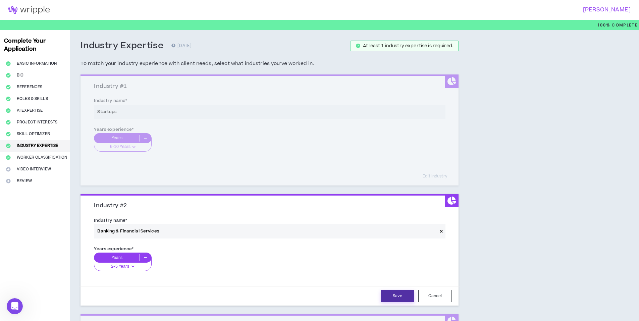
click at [397, 298] on button "Save" at bounding box center [398, 296] width 34 height 12
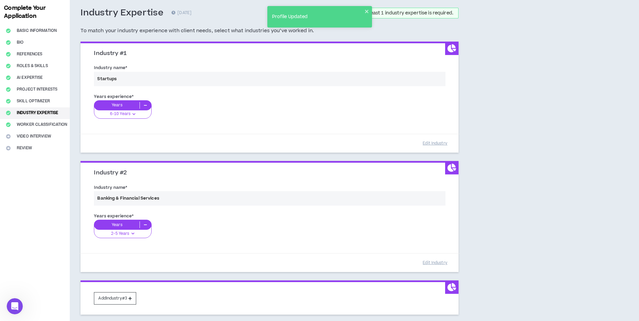
scroll to position [86, 0]
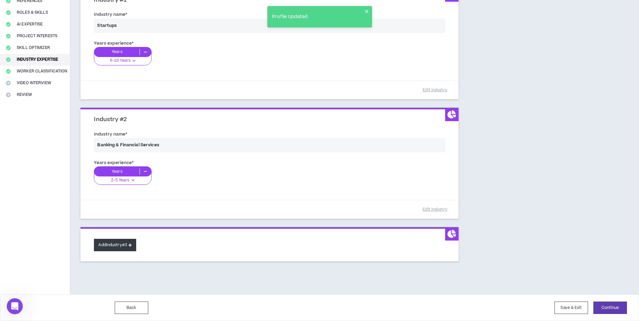
click at [114, 243] on button "Add Industry #3" at bounding box center [115, 245] width 42 height 12
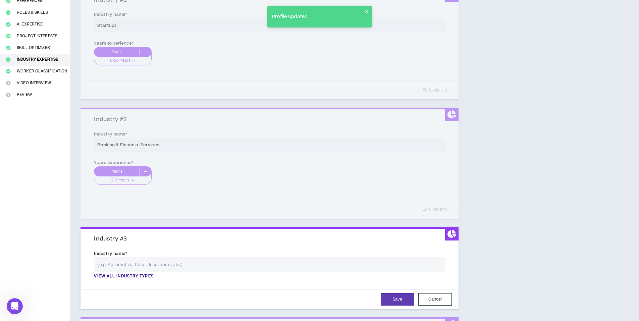
click at [148, 266] on input "text" at bounding box center [269, 264] width 351 height 14
drag, startPoint x: 137, startPoint y: 275, endPoint x: 160, endPoint y: 281, distance: 24.1
click at [137, 275] on p "View all industry types" at bounding box center [123, 276] width 59 height 6
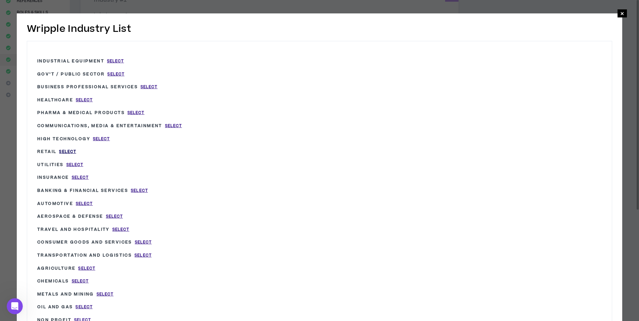
click at [70, 152] on span "Select" at bounding box center [67, 152] width 17 height 6
type input "Retail"
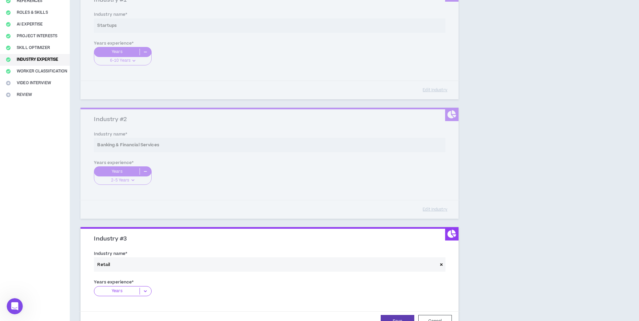
click at [441, 265] on icon at bounding box center [441, 265] width 3 height 4
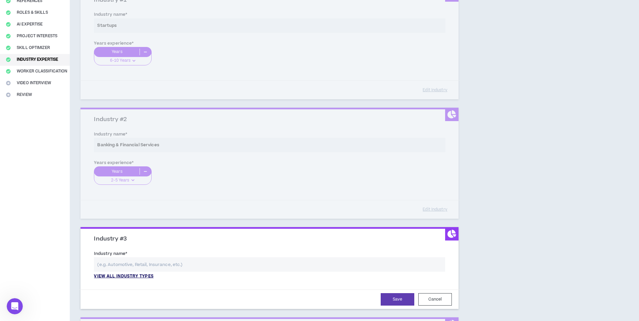
click at [139, 276] on p "View all industry types" at bounding box center [123, 276] width 59 height 6
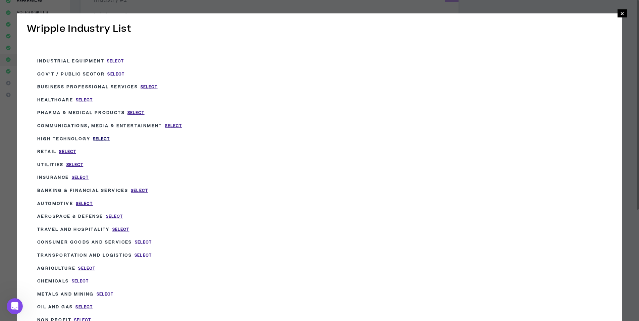
click at [100, 140] on span "Select" at bounding box center [101, 139] width 17 height 6
type input "High Technology"
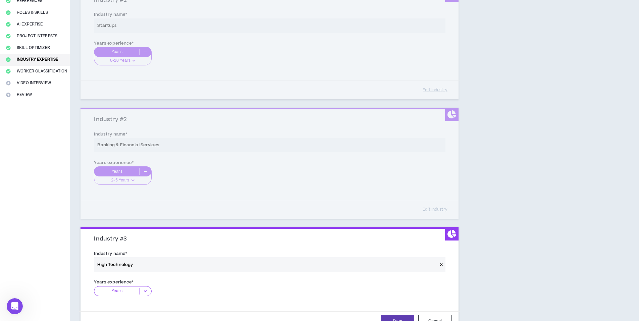
click at [150, 289] on icon at bounding box center [145, 291] width 11 height 7
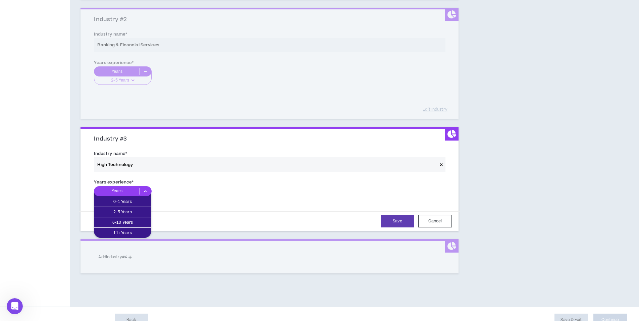
scroll to position [187, 0]
click at [127, 232] on p "11+ Years" at bounding box center [122, 231] width 57 height 7
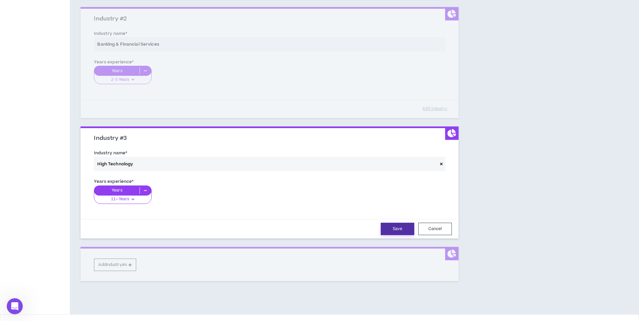
click at [402, 225] on button "Save" at bounding box center [398, 229] width 34 height 12
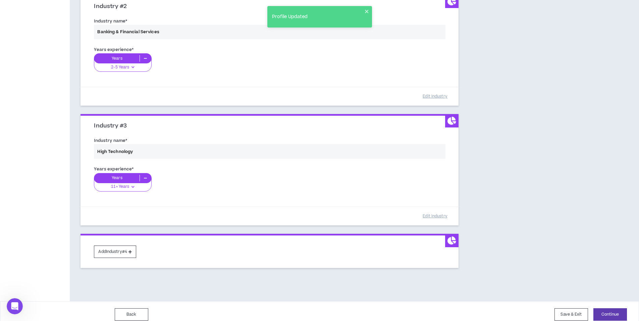
scroll to position [206, 0]
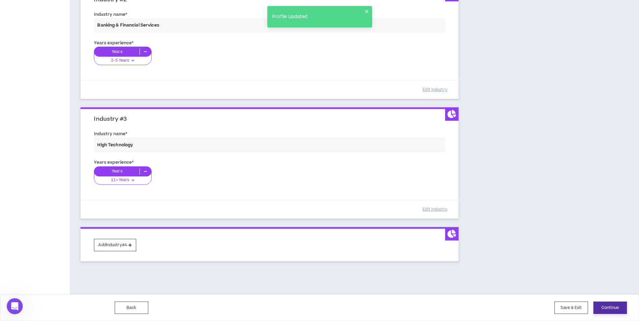
click at [608, 307] on button "Continue" at bounding box center [610, 308] width 34 height 12
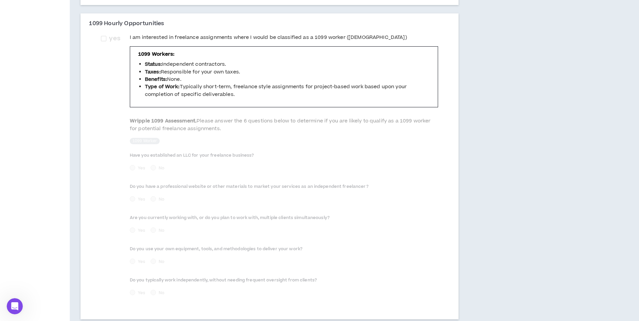
scroll to position [253, 0]
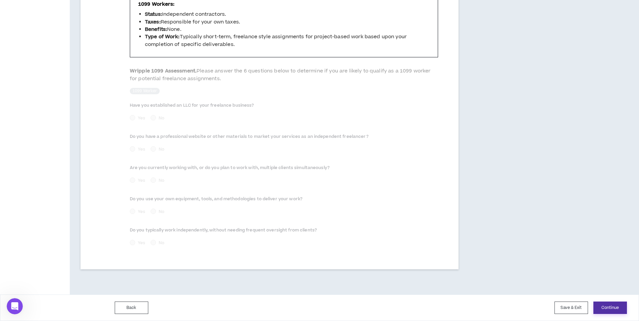
click at [619, 307] on button "Continue" at bounding box center [610, 308] width 34 height 12
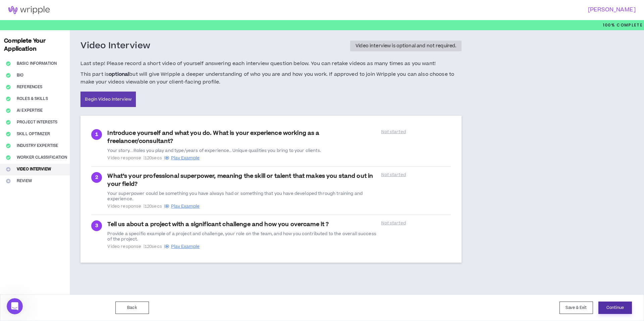
click at [619, 309] on button "Continue" at bounding box center [615, 308] width 34 height 12
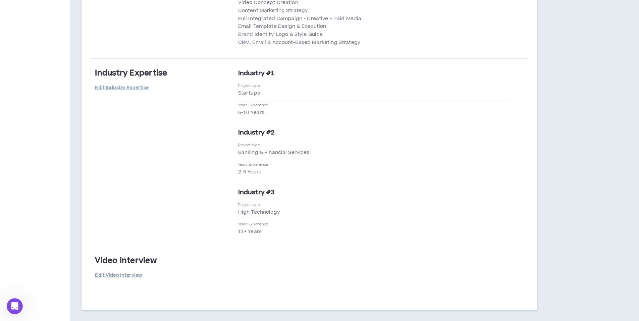
scroll to position [1692, 0]
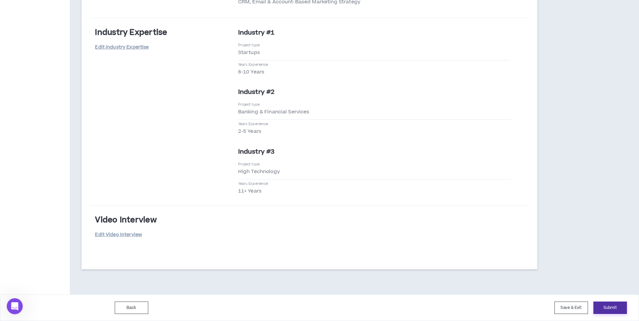
click at [620, 306] on button "Submit" at bounding box center [610, 308] width 34 height 12
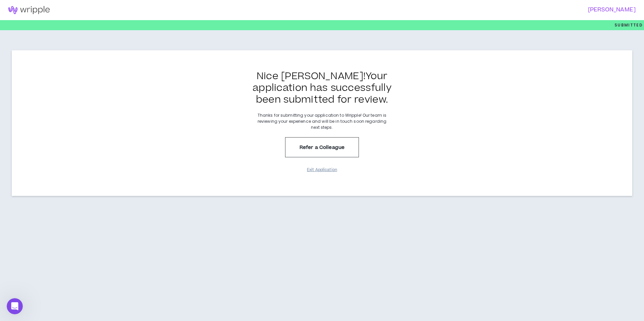
click at [330, 170] on button "Exit Application" at bounding box center [322, 170] width 34 height 12
